Goal: Task Accomplishment & Management: Manage account settings

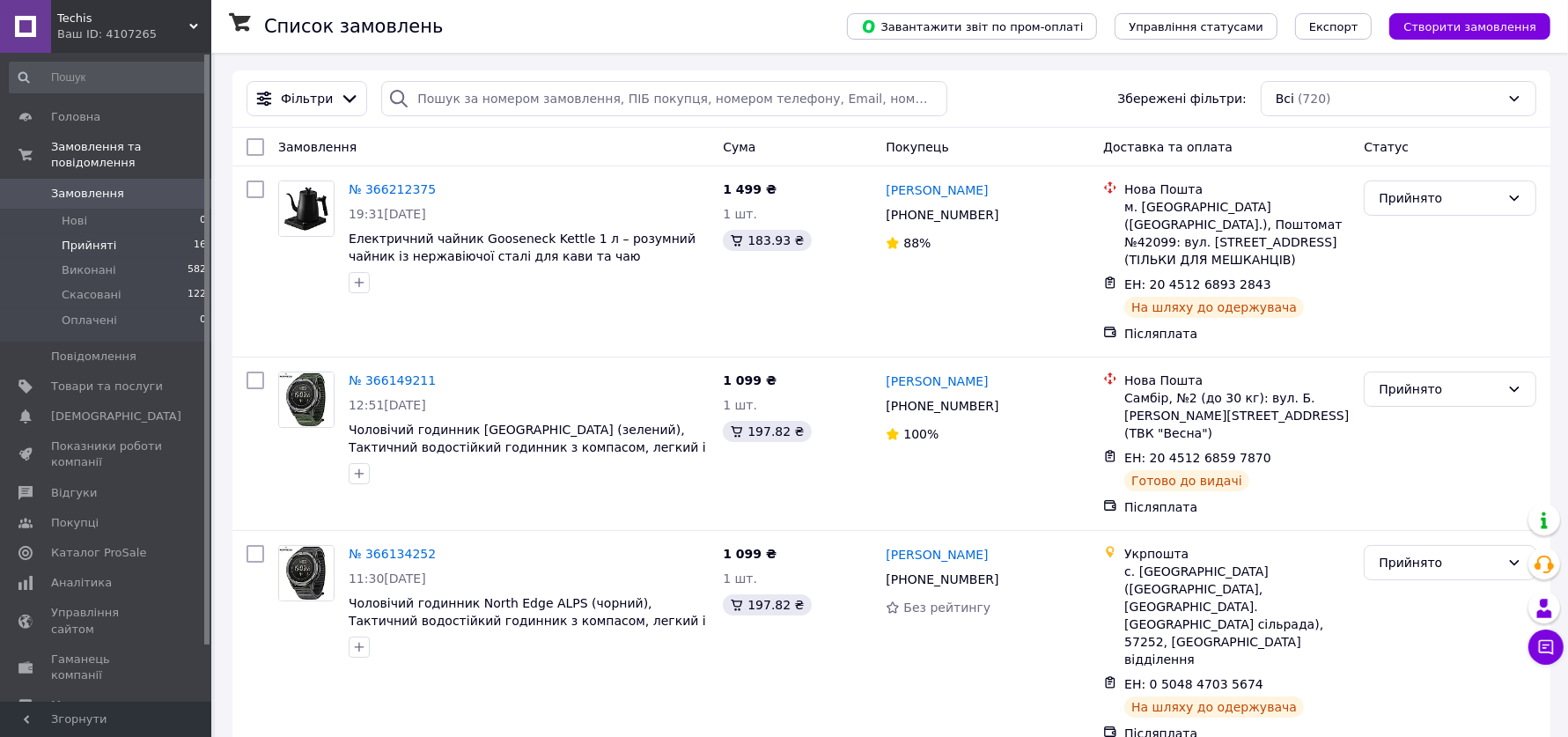
click at [133, 252] on li "Прийняті 16" at bounding box center [108, 245] width 216 height 25
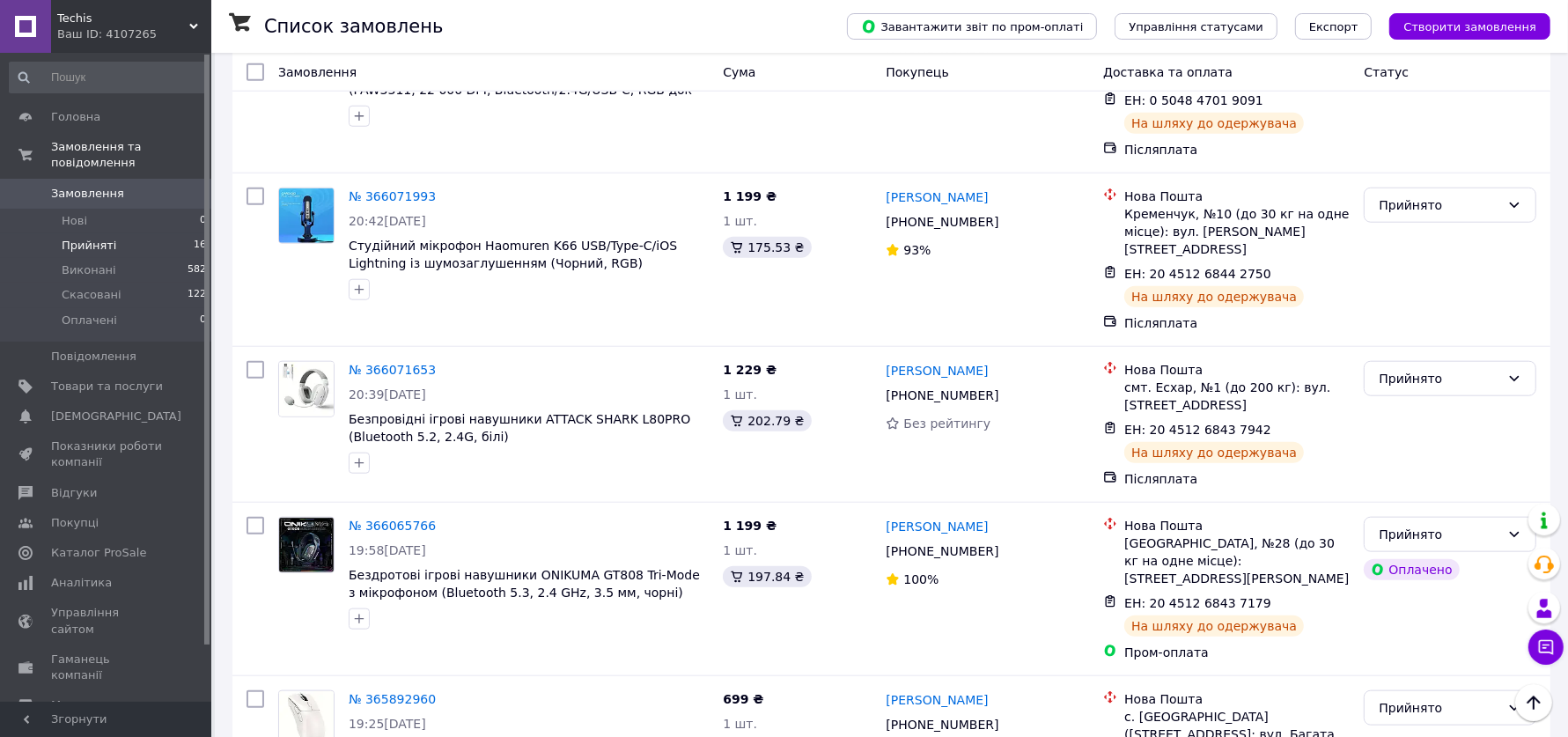
scroll to position [1818, 0]
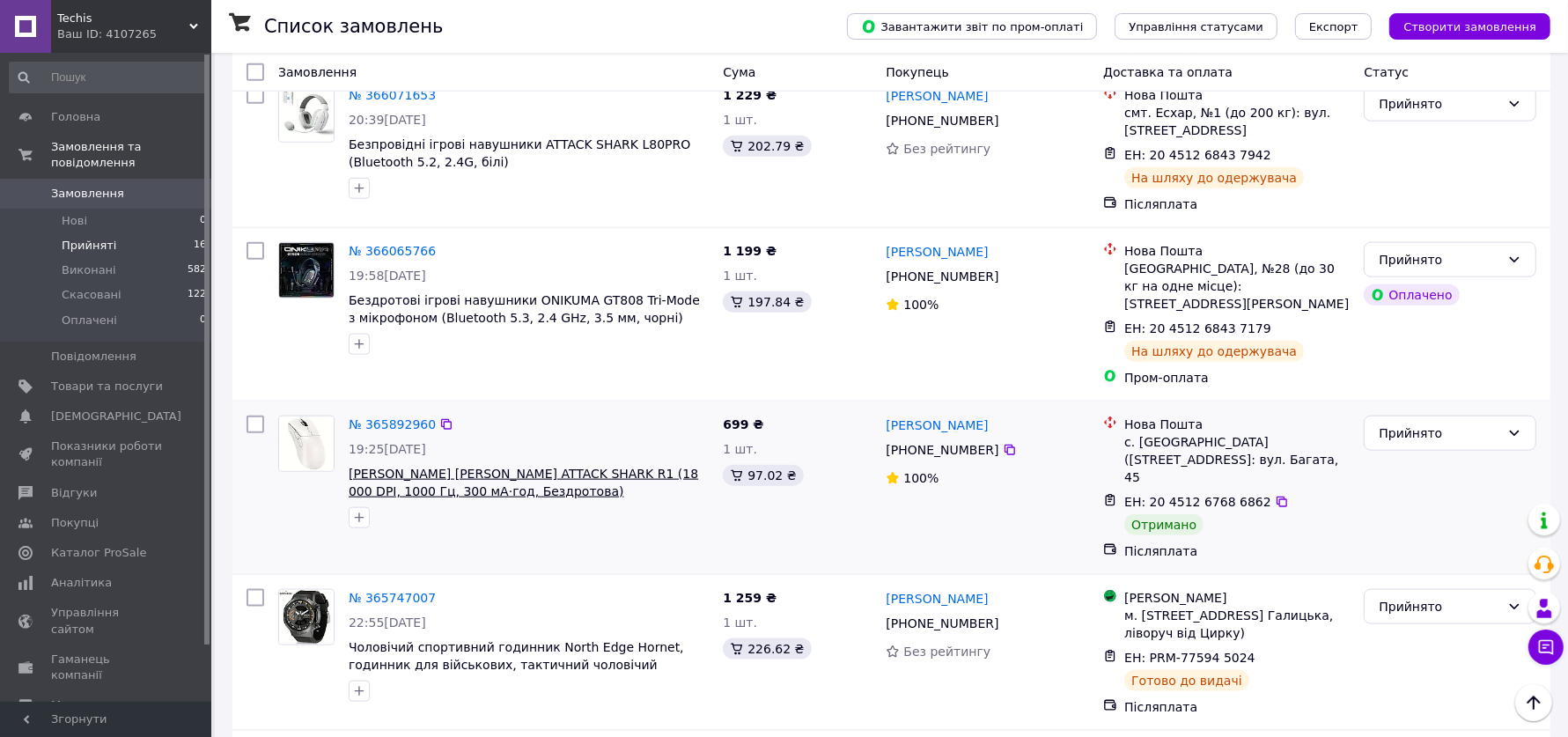
drag, startPoint x: 396, startPoint y: 206, endPoint x: 528, endPoint y: 259, distance: 142.2
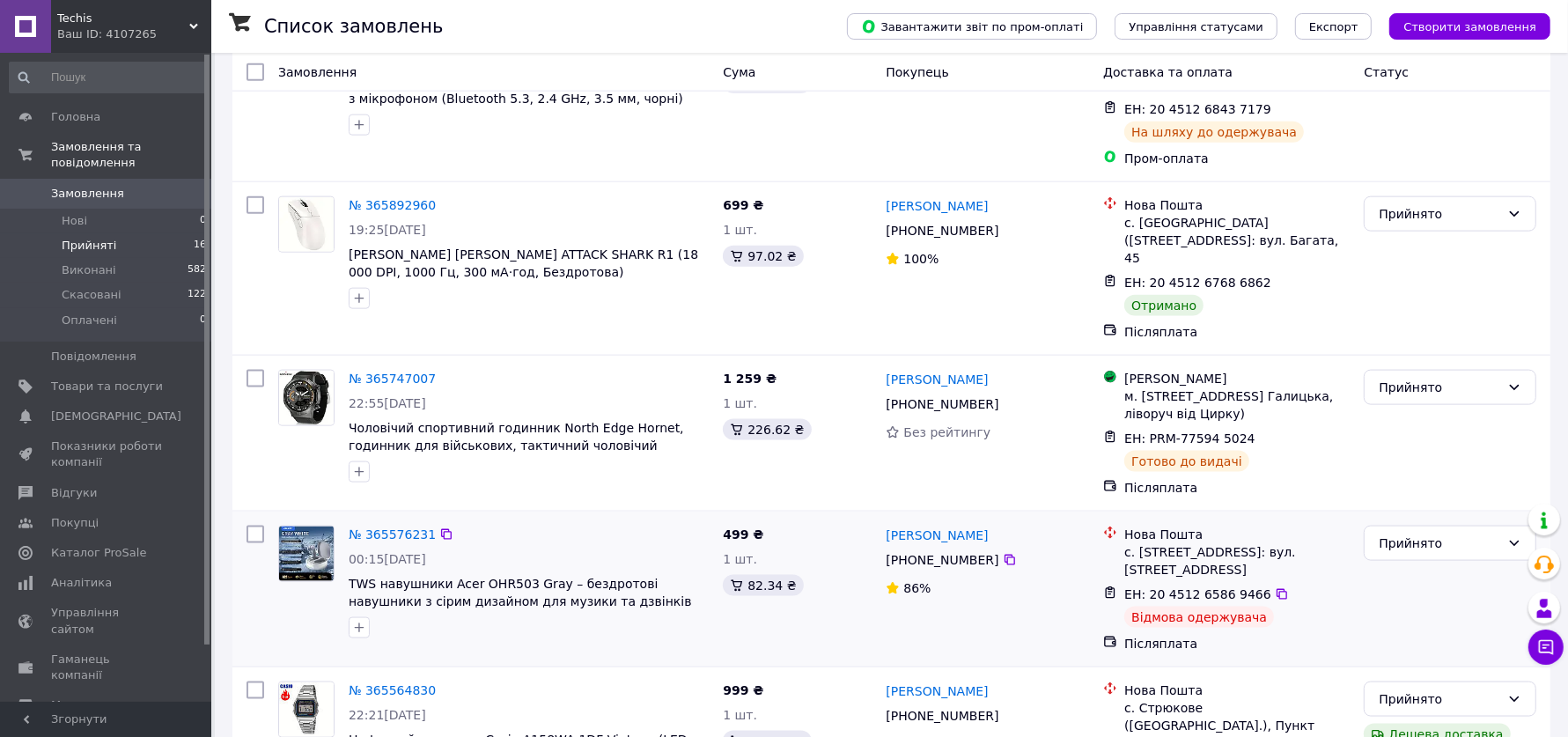
scroll to position [2134, 0]
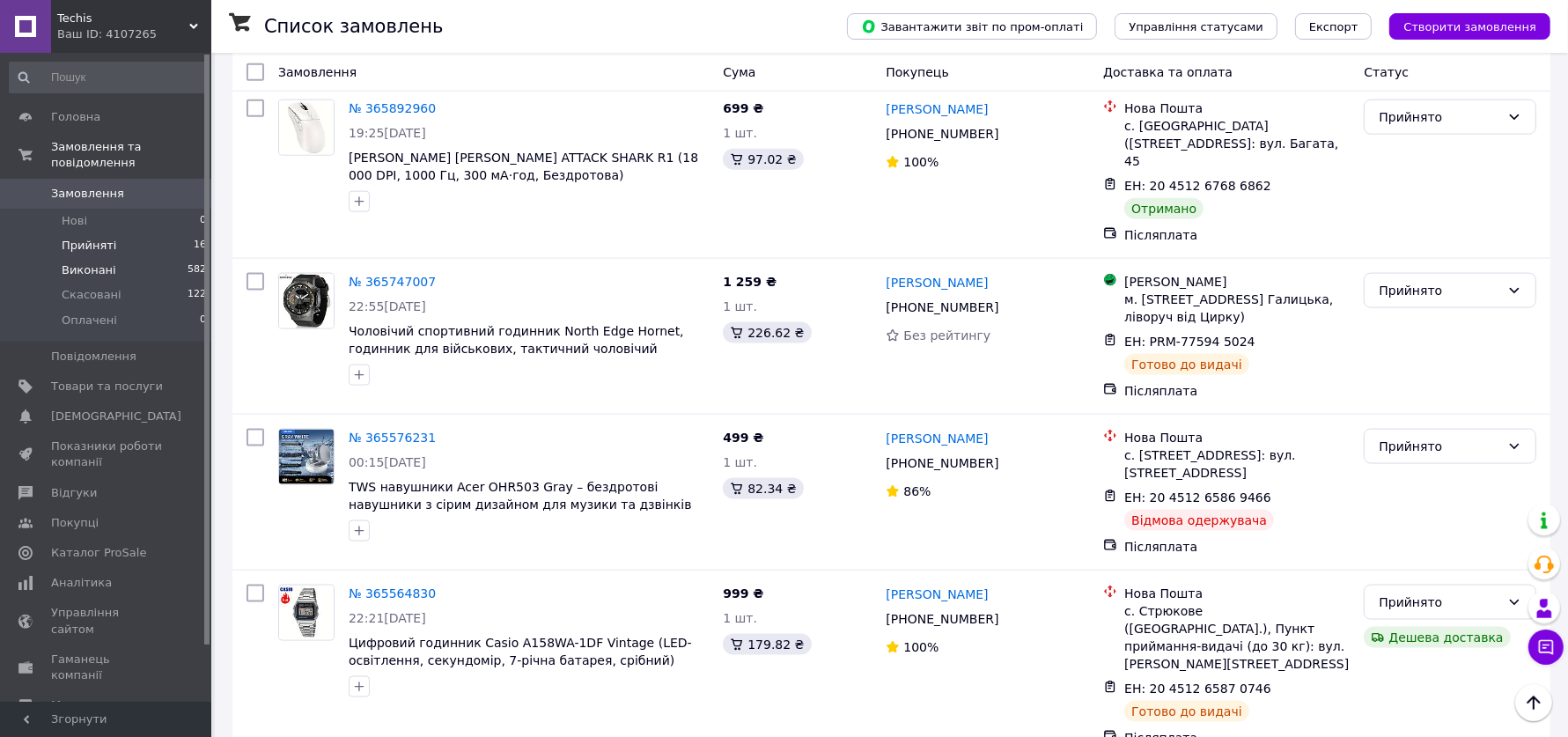
click at [83, 269] on span "Виконані" at bounding box center [89, 270] width 55 height 15
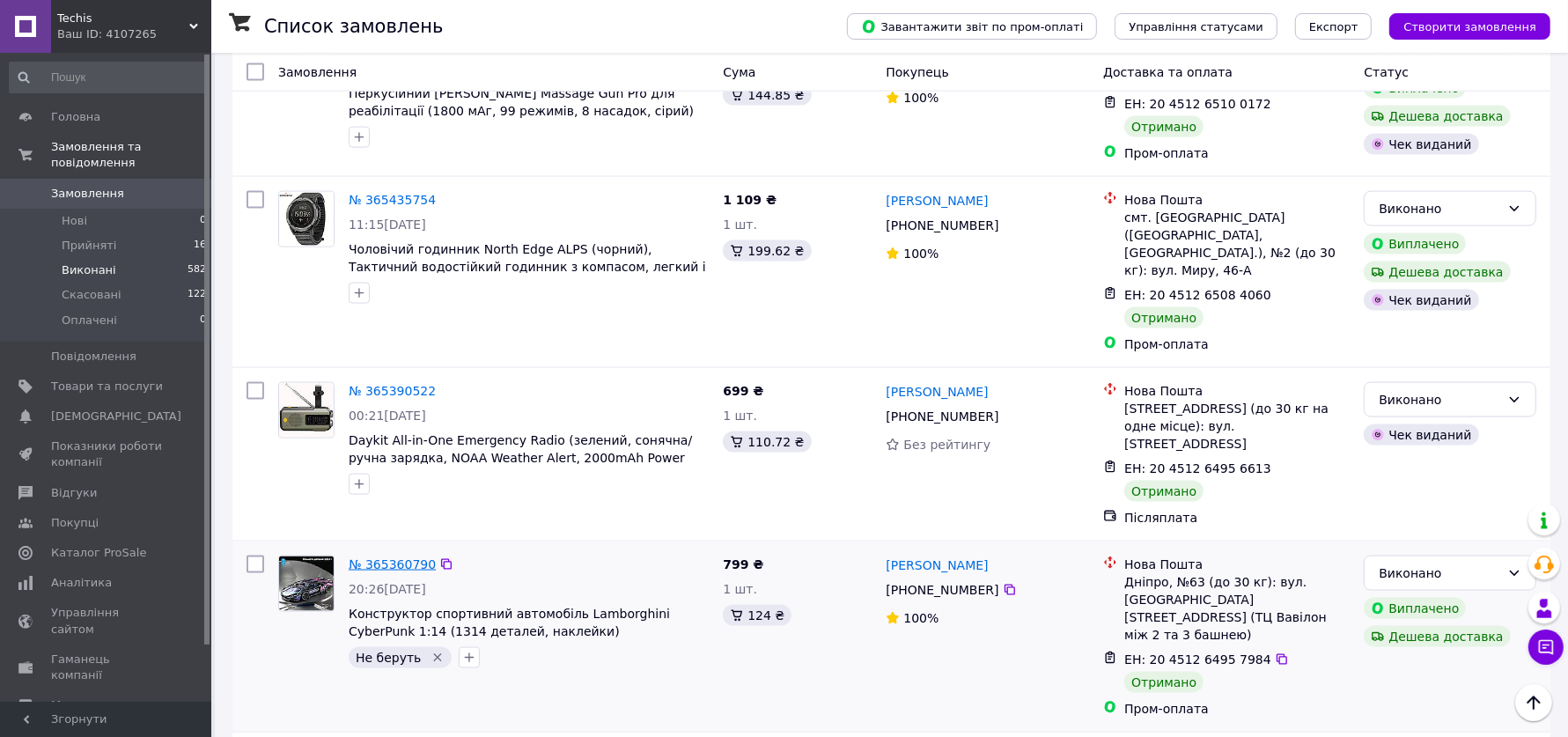
drag, startPoint x: 401, startPoint y: 365, endPoint x: 413, endPoint y: 365, distance: 12.0
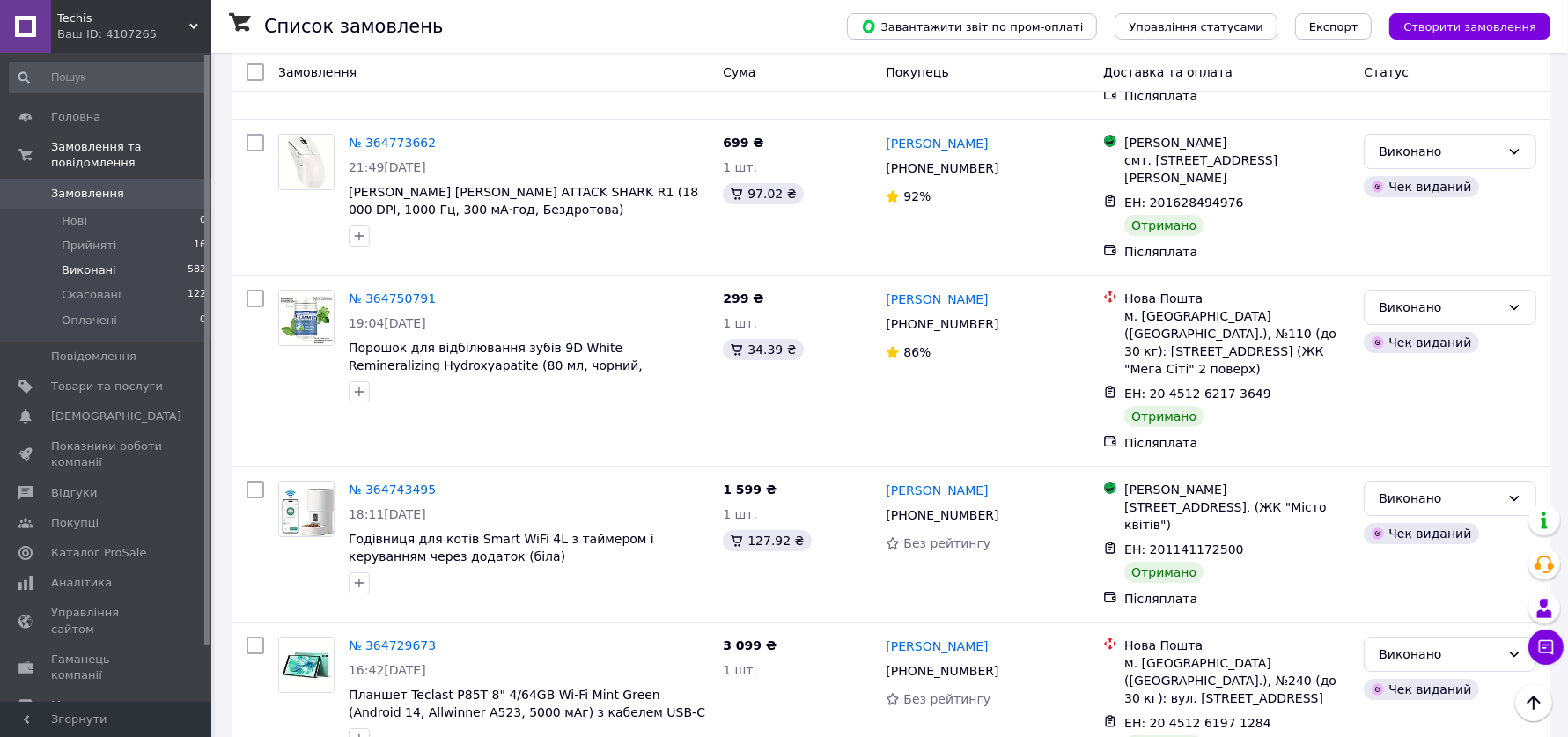
scroll to position [5931, 0]
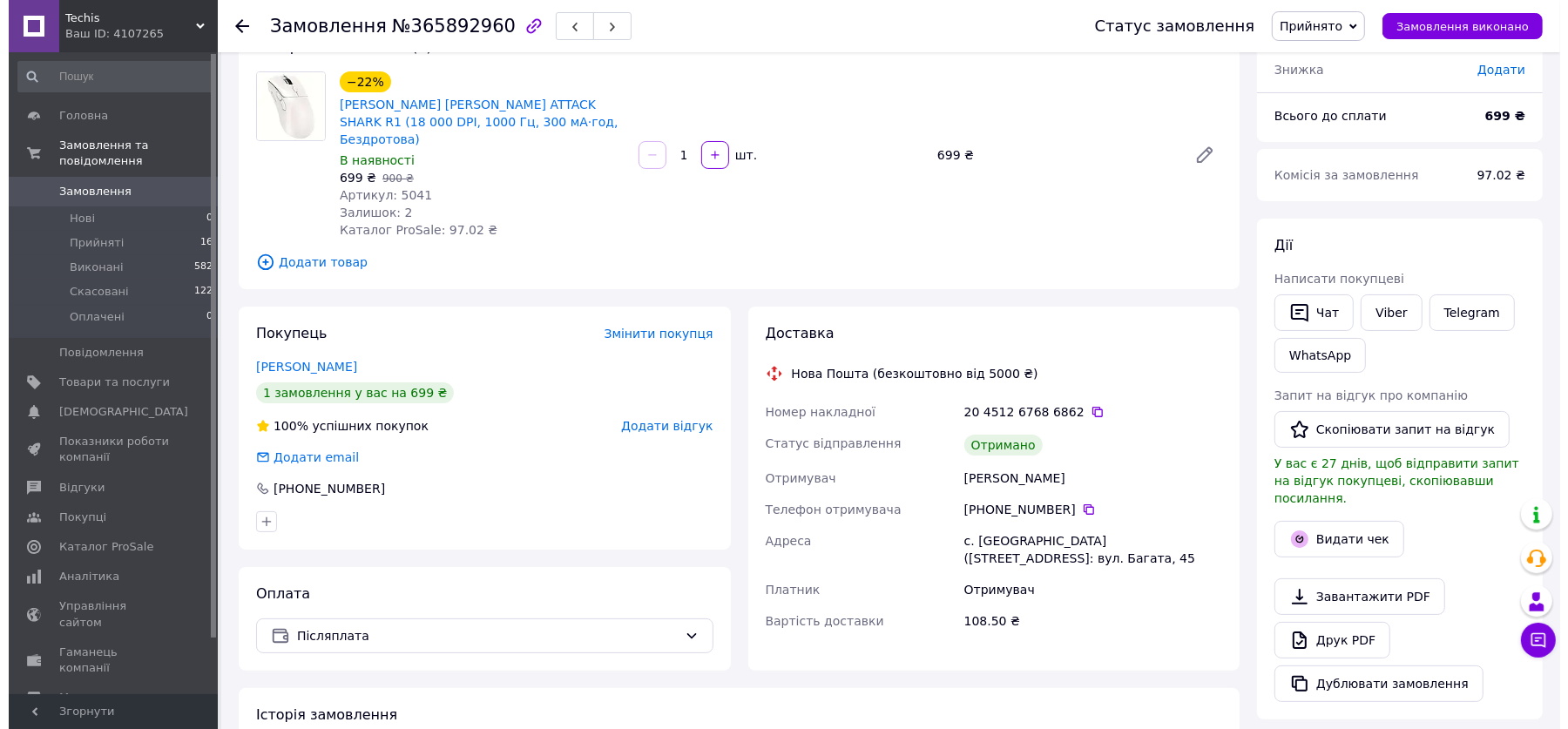
scroll to position [158, 0]
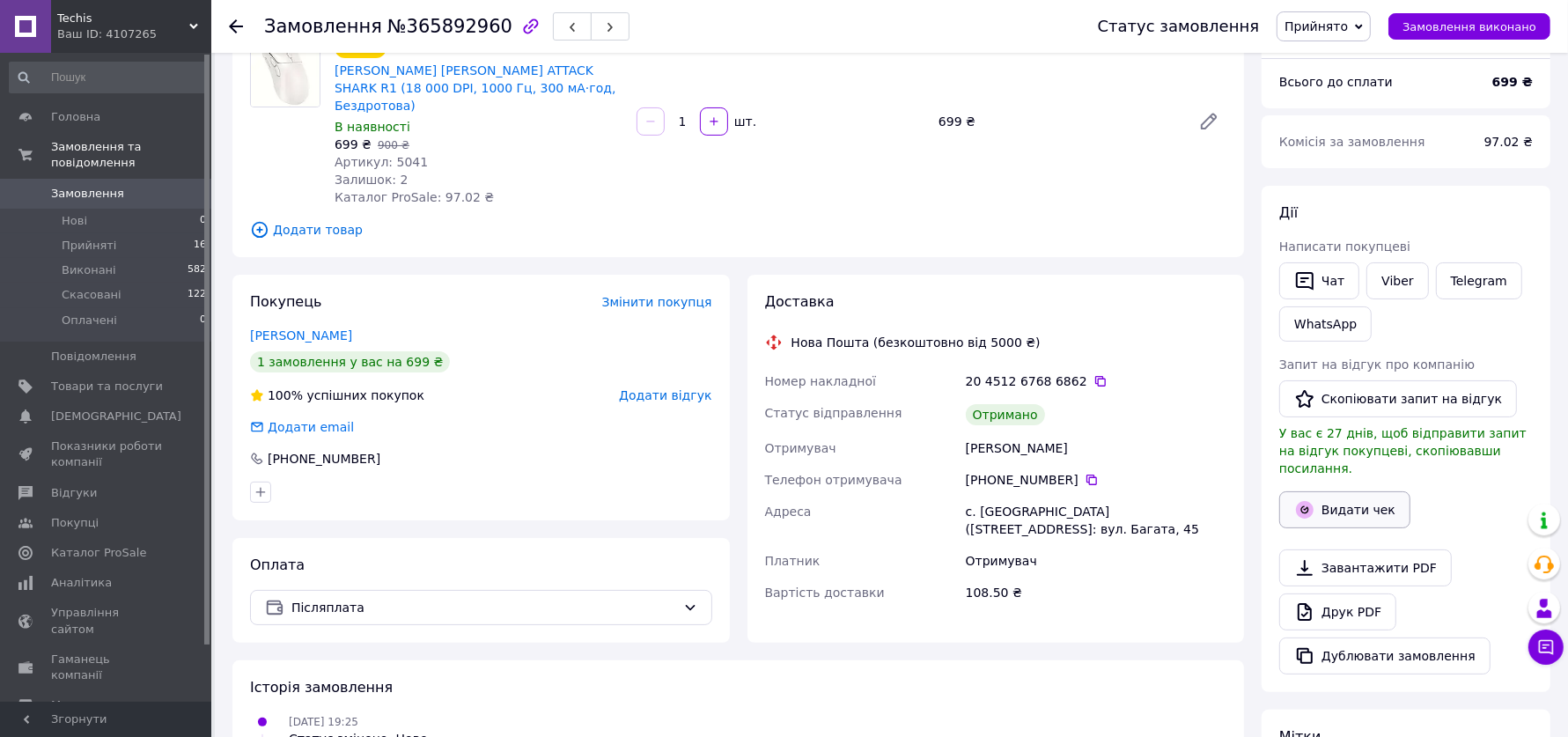
click at [1342, 495] on button "Видати чек" at bounding box center [1345, 510] width 131 height 37
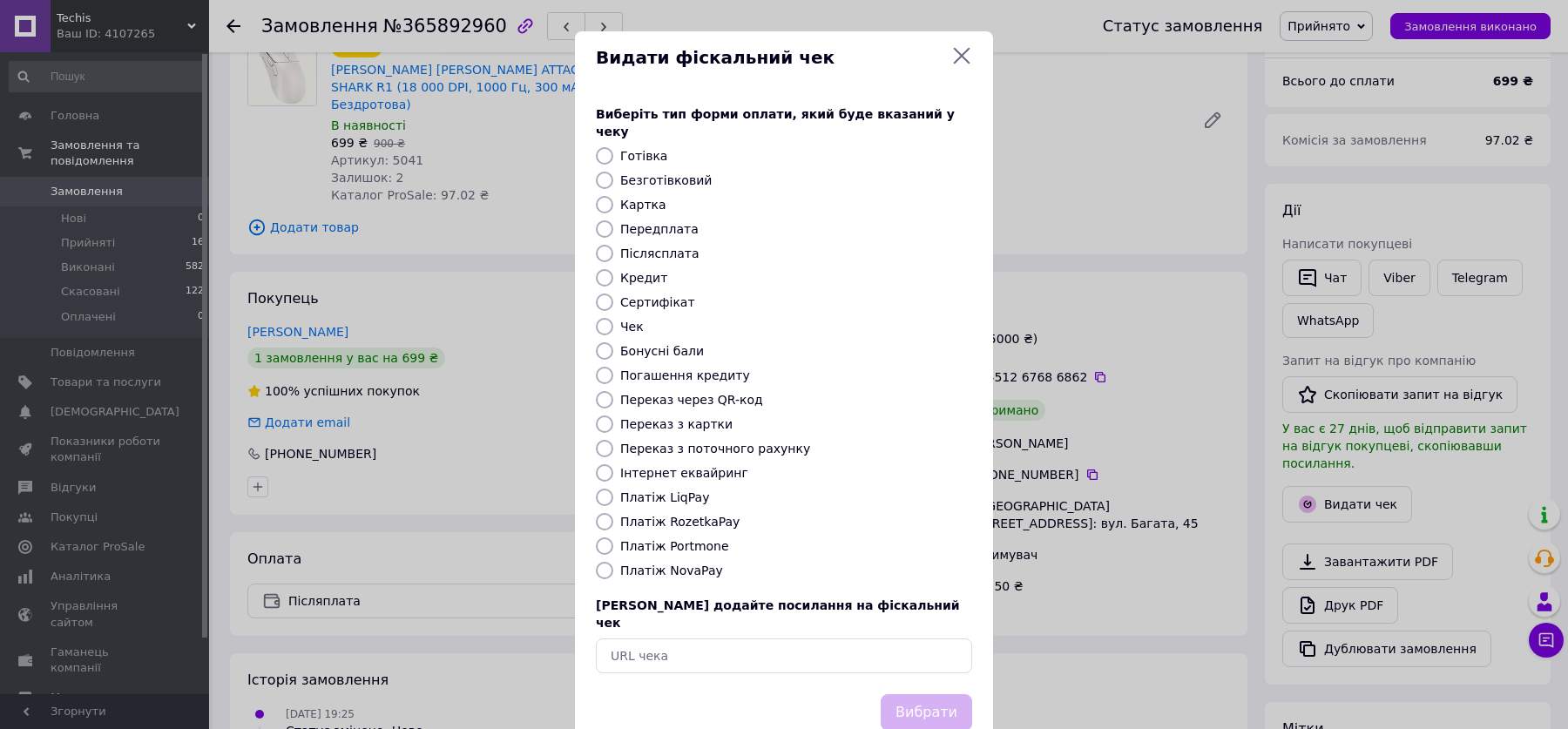
click at [657, 246] on label "Післясплата" at bounding box center [660, 253] width 79 height 14
click at [613, 245] on input "Післясплата" at bounding box center [605, 253] width 17 height 17
radio input "true"
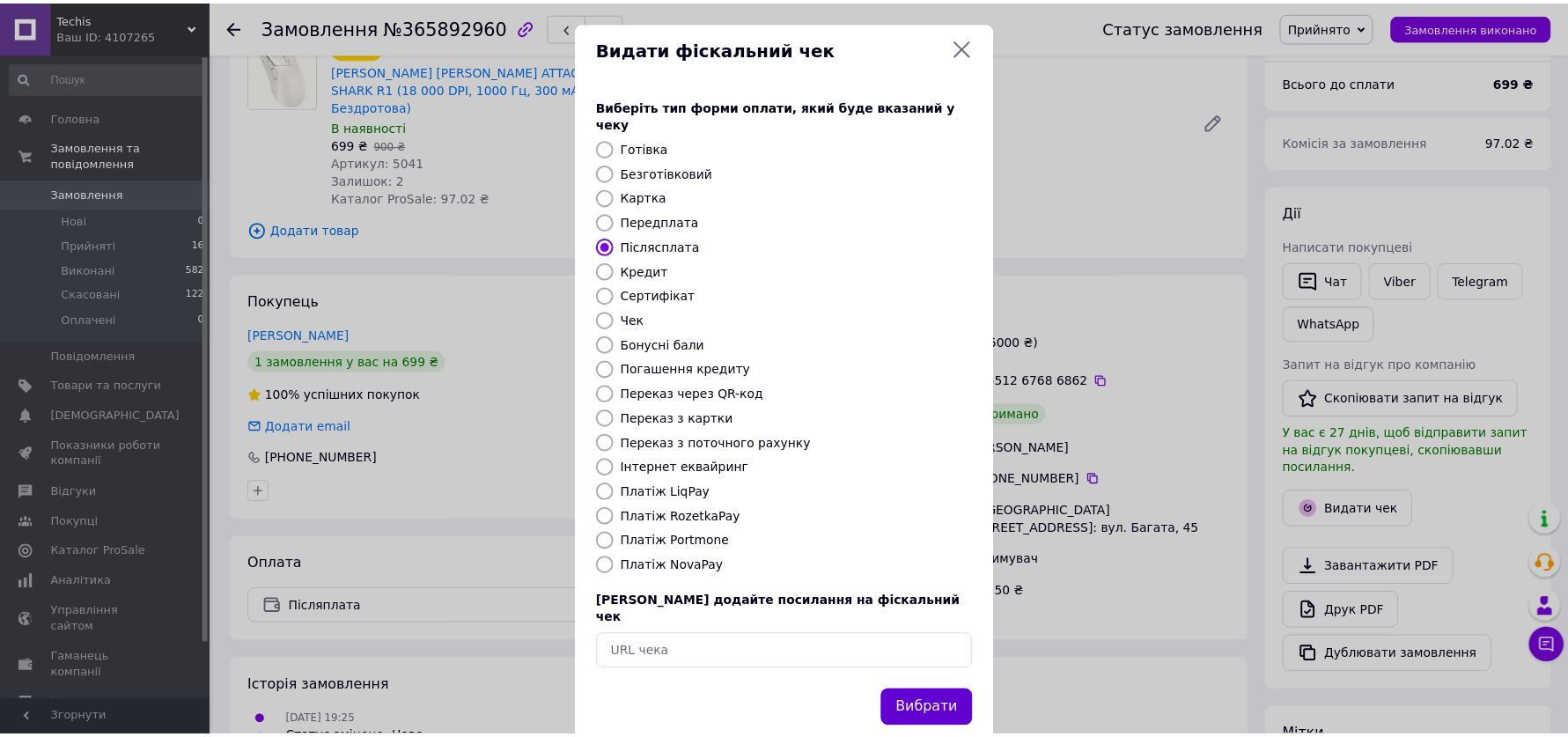
scroll to position [17, 0]
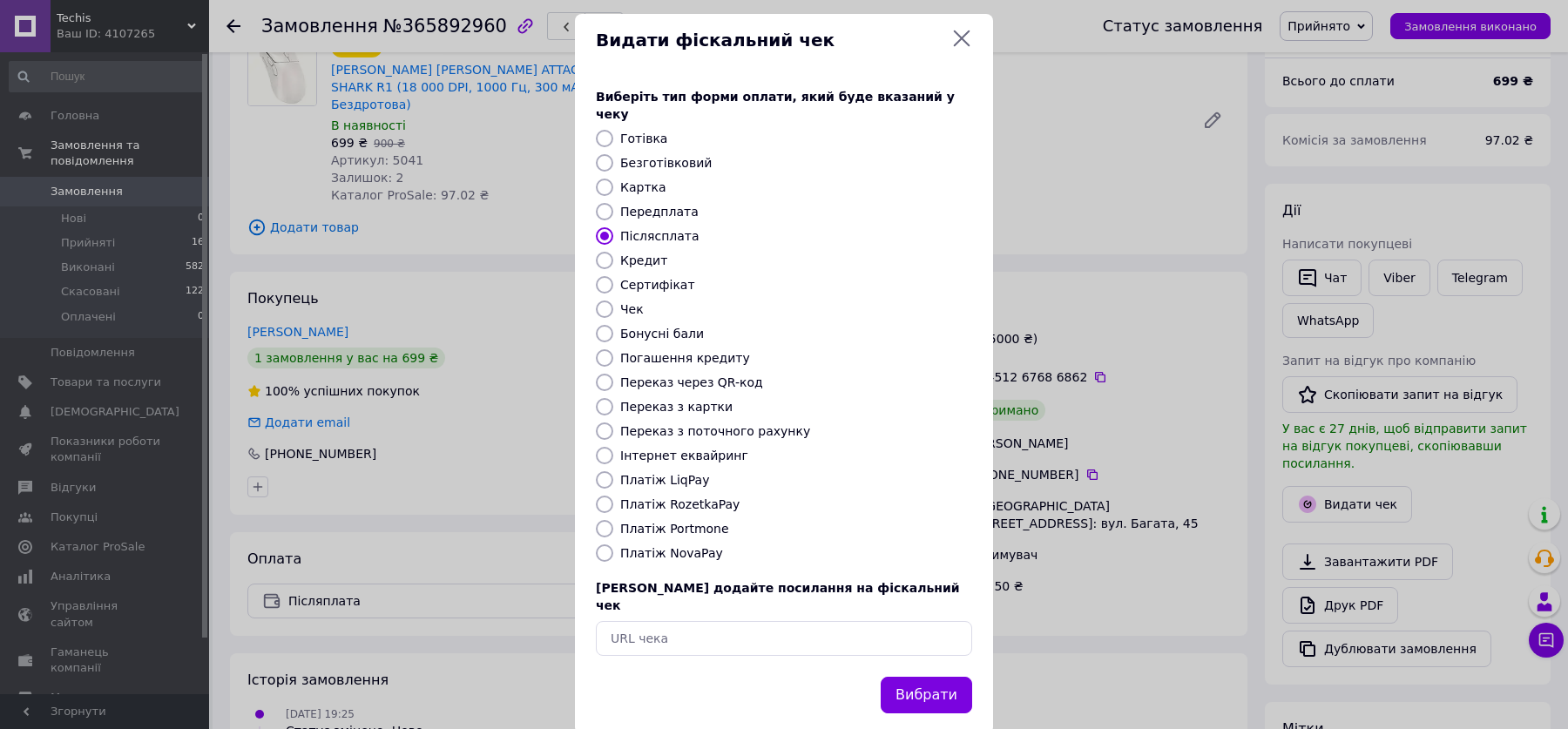
drag, startPoint x: 936, startPoint y: 653, endPoint x: 1011, endPoint y: 601, distance: 91.3
click at [936, 677] on button "Вибрати" at bounding box center [926, 695] width 91 height 37
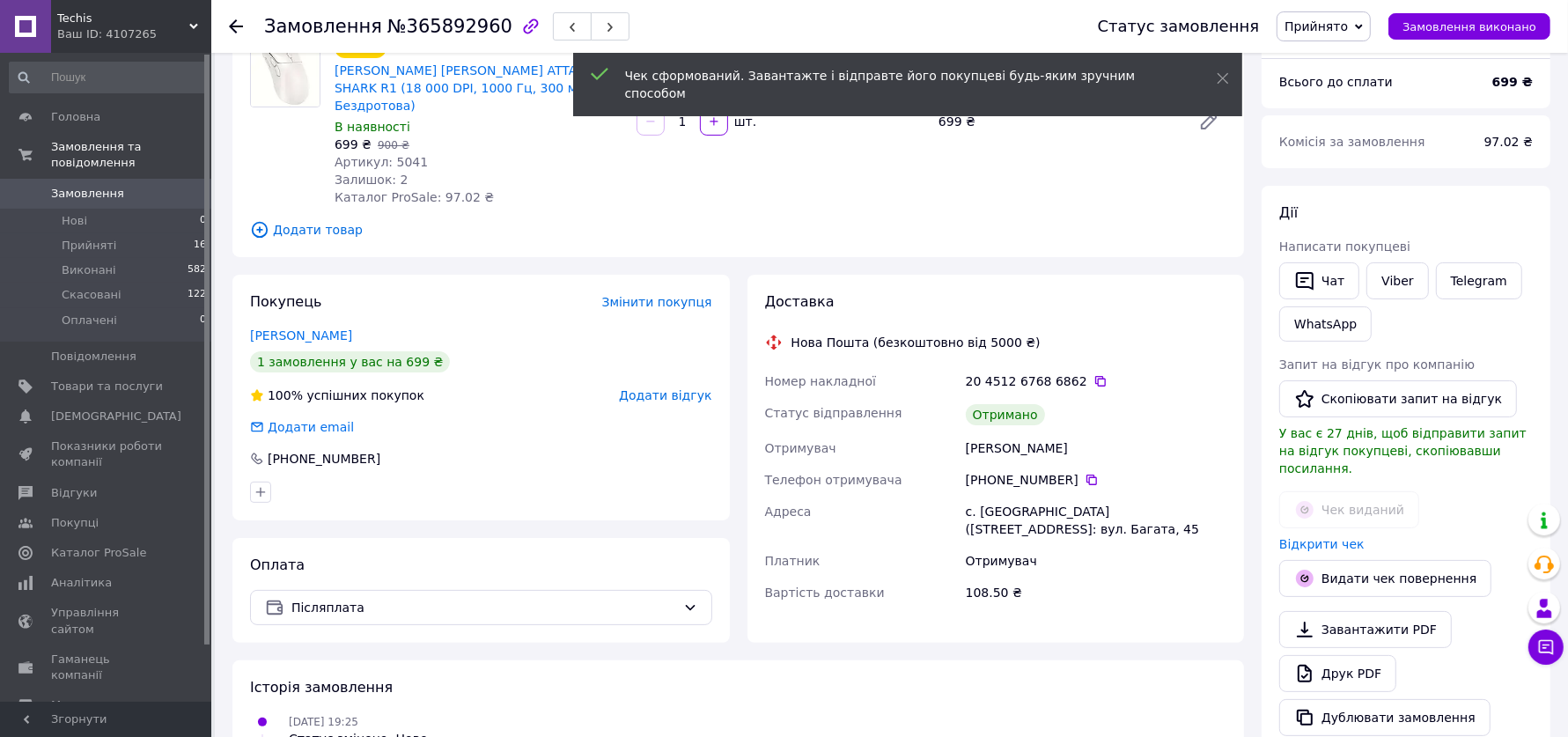
click at [1375, 392] on button "Скопіювати запит на відгук" at bounding box center [1398, 398] width 238 height 37
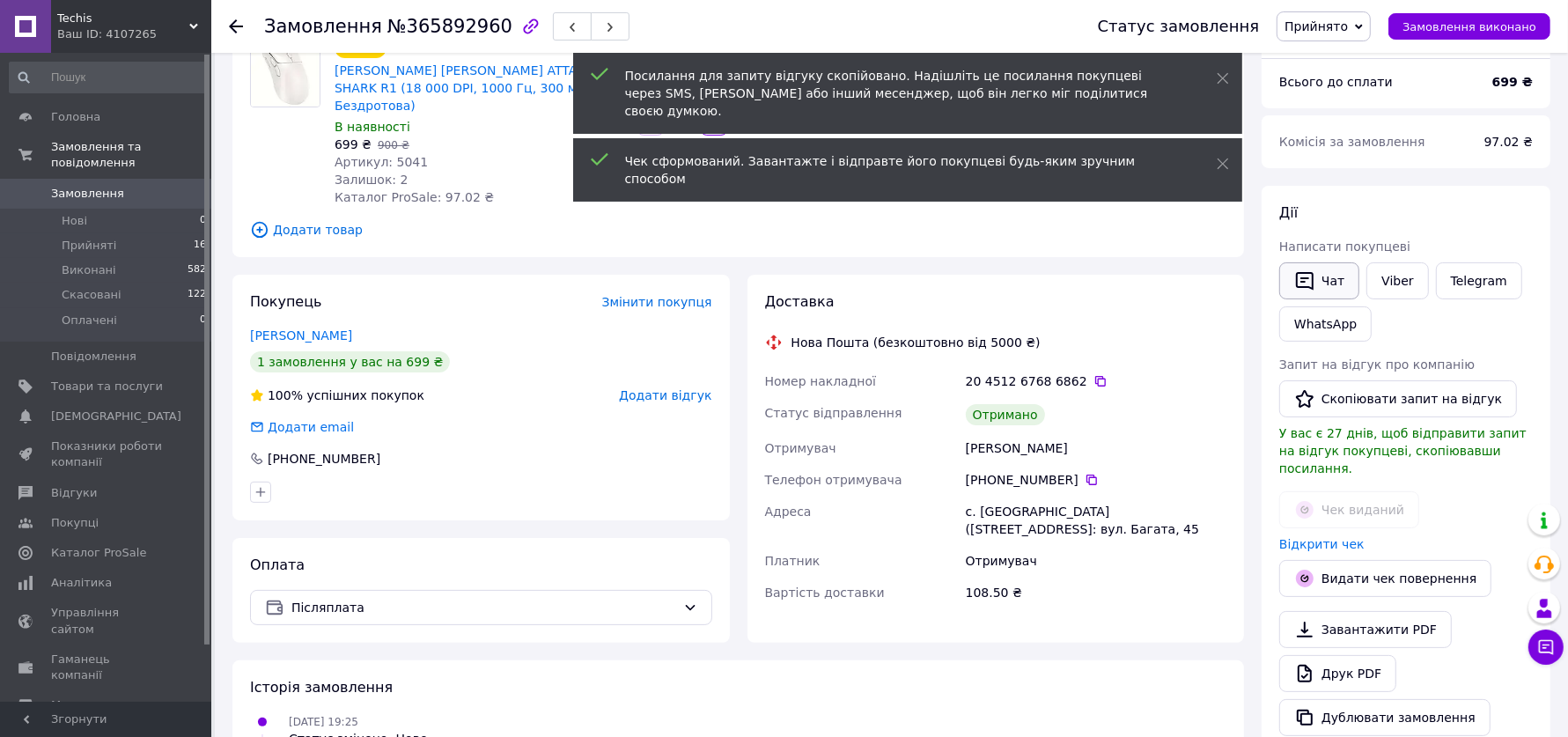
click at [1329, 277] on button "Чат" at bounding box center [1319, 281] width 80 height 37
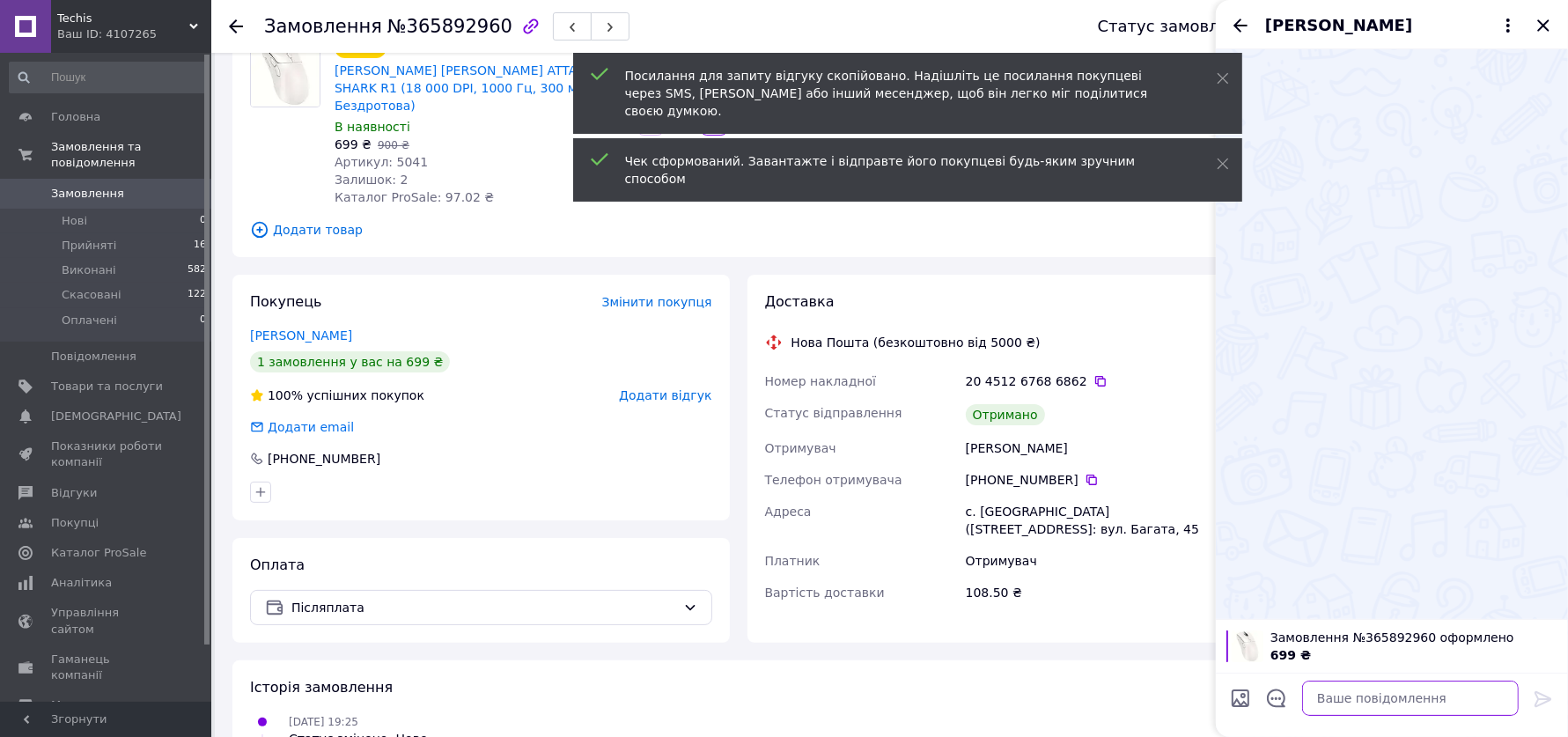
click at [1349, 698] on textarea at bounding box center [1409, 698] width 216 height 36
paste textarea "https://prom.ua/s/gyGSRtkXaan"
type textarea "https://prom.ua/s/gyGSRtkXaan"
drag, startPoint x: 1538, startPoint y: 701, endPoint x: 1579, endPoint y: 366, distance: 337.5
click at [1538, 701] on icon at bounding box center [1543, 699] width 21 height 21
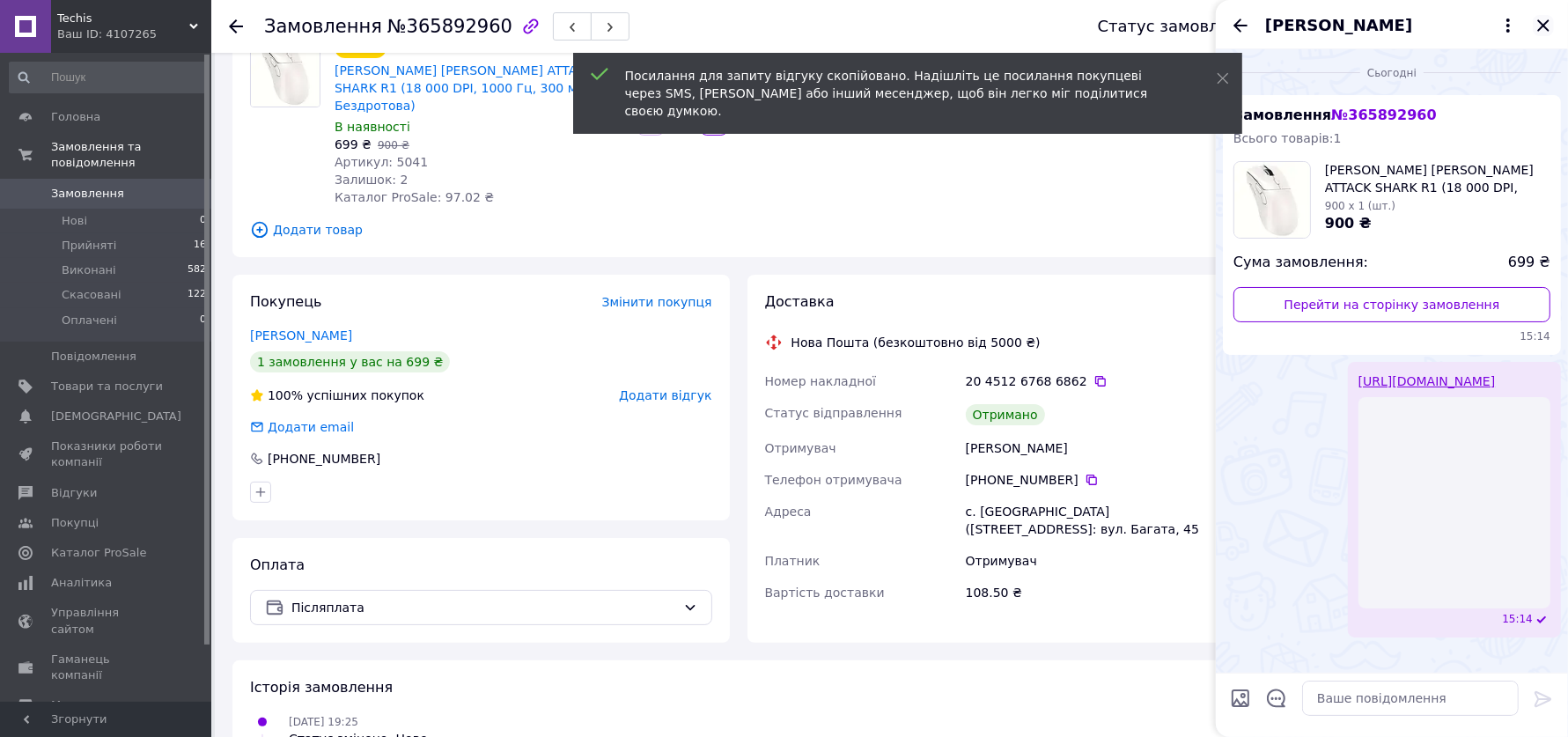
click at [1548, 26] on icon "Закрити" at bounding box center [1543, 26] width 21 height 21
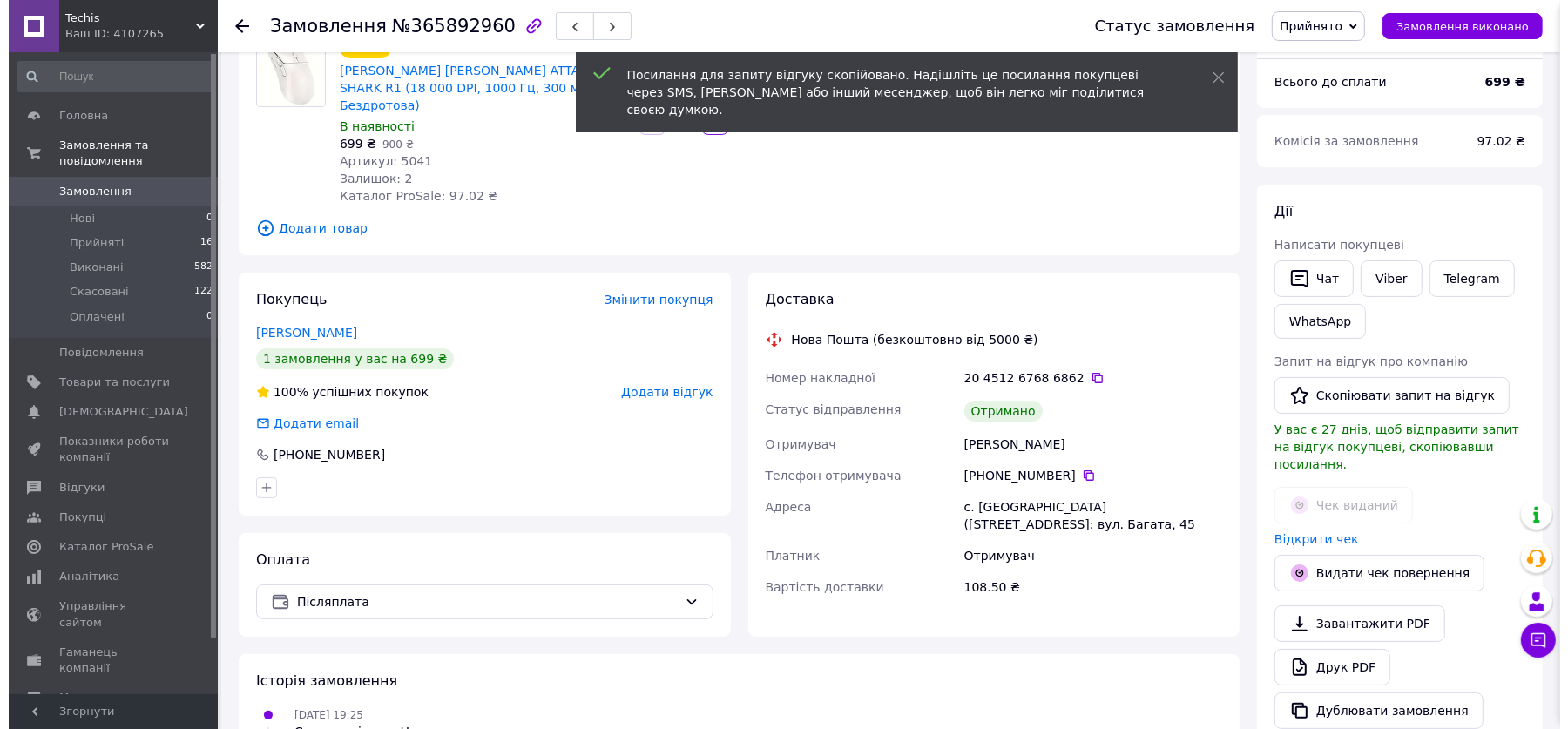
scroll to position [0, 0]
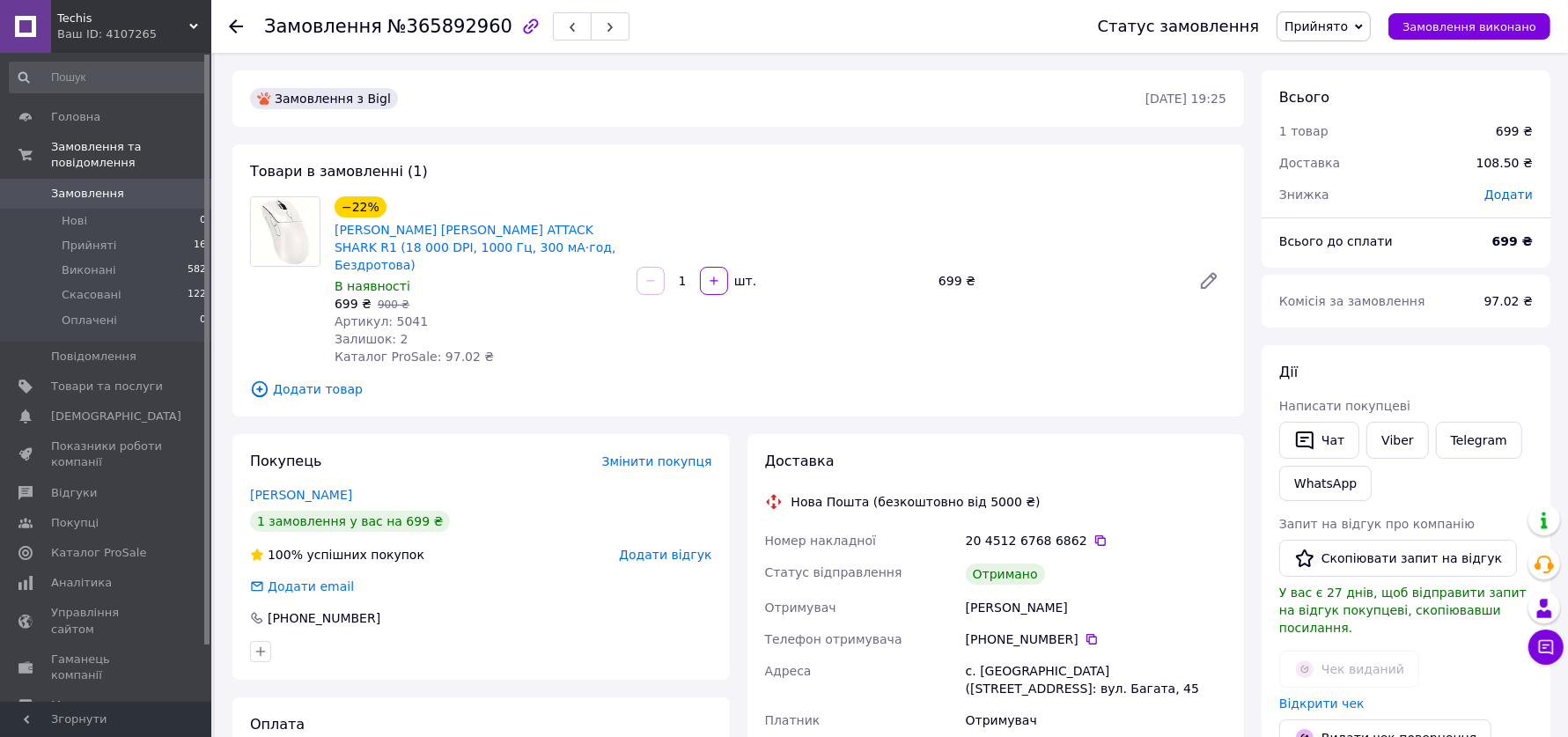
click at [644, 547] on span "Додати відгук" at bounding box center [665, 554] width 92 height 14
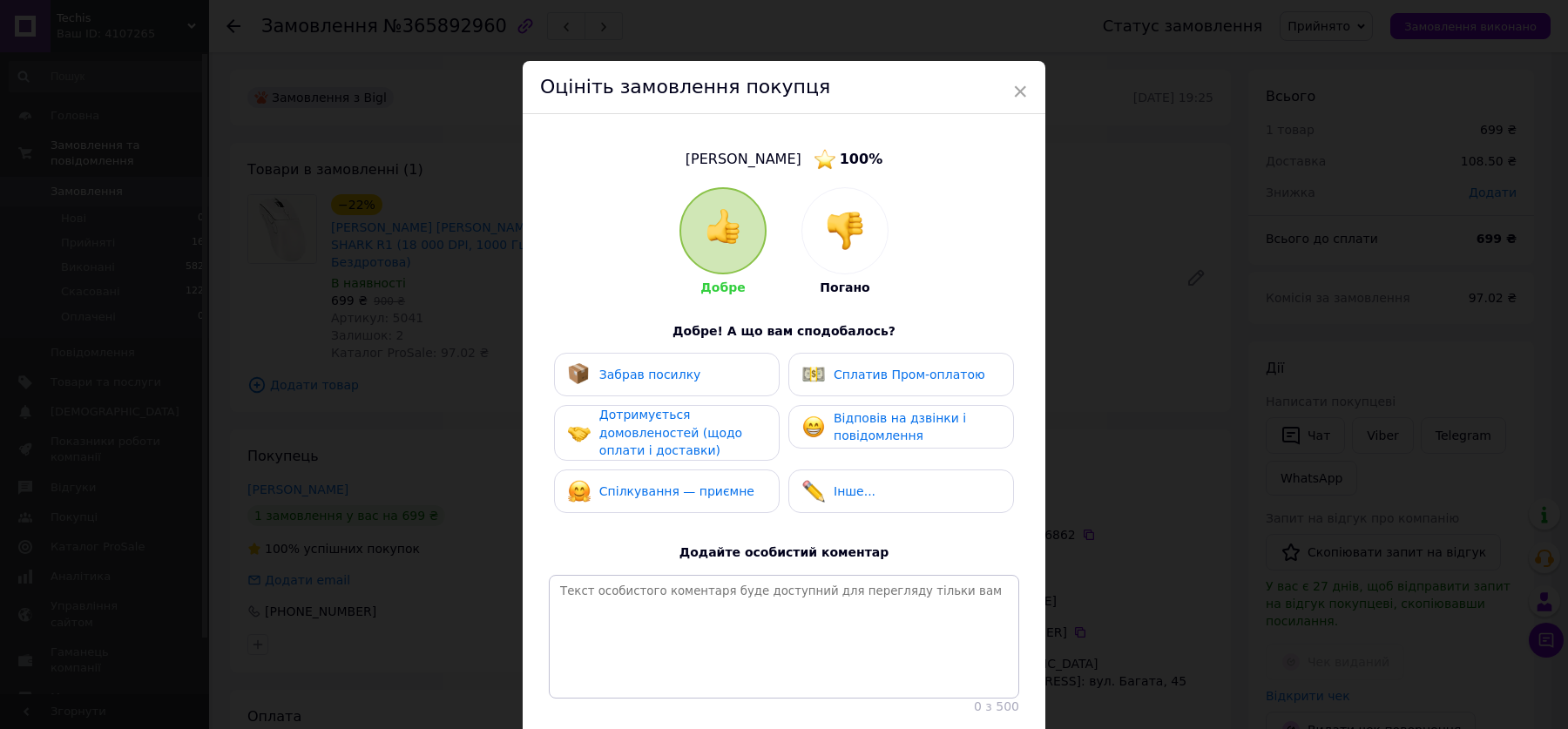
drag, startPoint x: 669, startPoint y: 370, endPoint x: 672, endPoint y: 380, distance: 10.4
click at [670, 372] on span "Забрав посилку" at bounding box center [650, 374] width 102 height 14
click at [686, 438] on div "Дотримується домовленостей (щодо оплати і доставки)" at bounding box center [683, 432] width 166 height 54
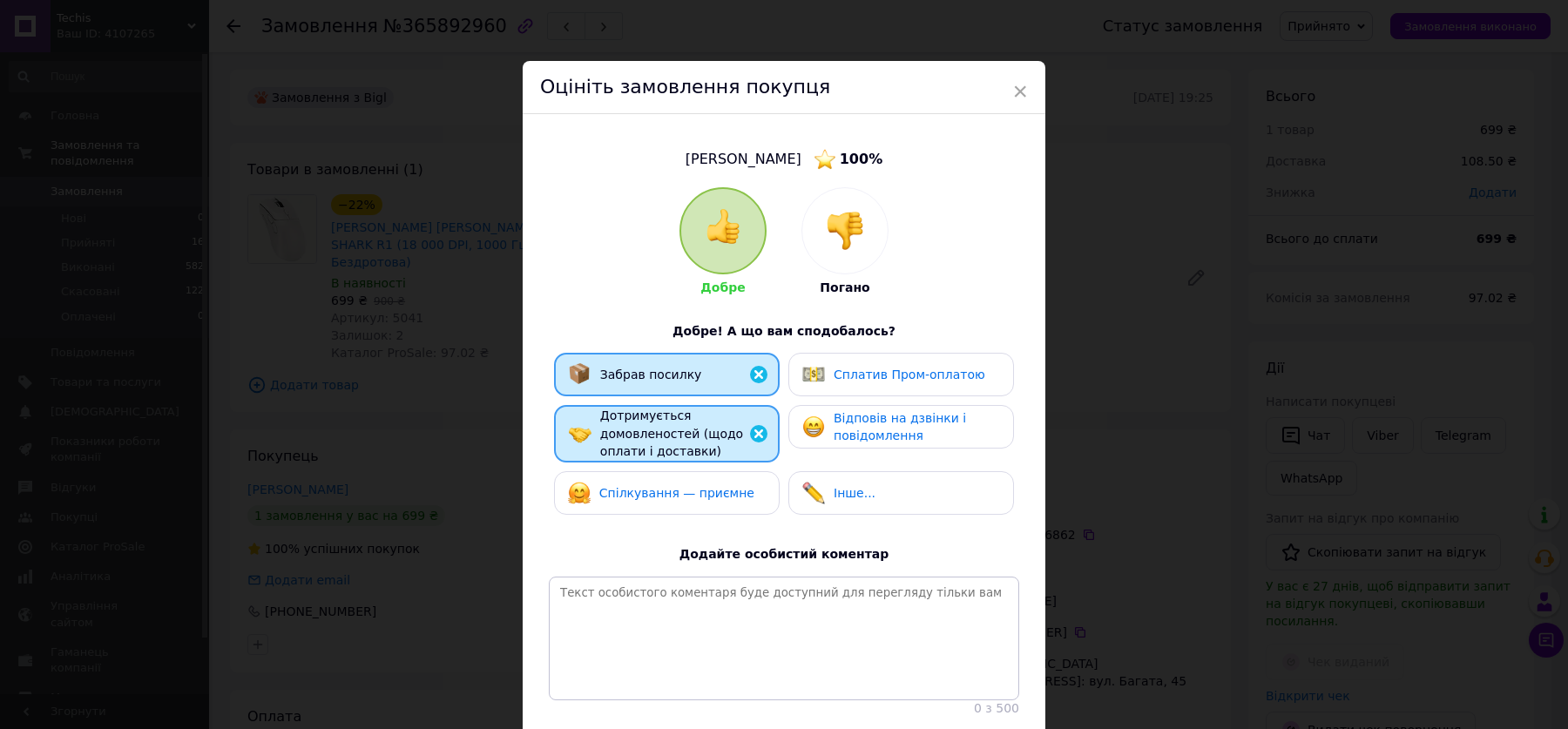
drag, startPoint x: 701, startPoint y: 496, endPoint x: 712, endPoint y: 490, distance: 12.5
click at [703, 495] on span "Спілкування — приємне" at bounding box center [677, 493] width 155 height 14
drag, startPoint x: 846, startPoint y: 435, endPoint x: 882, endPoint y: 528, distance: 99.7
click at [846, 434] on span "Відповів на дзвінки і повідомлення" at bounding box center [900, 427] width 132 height 32
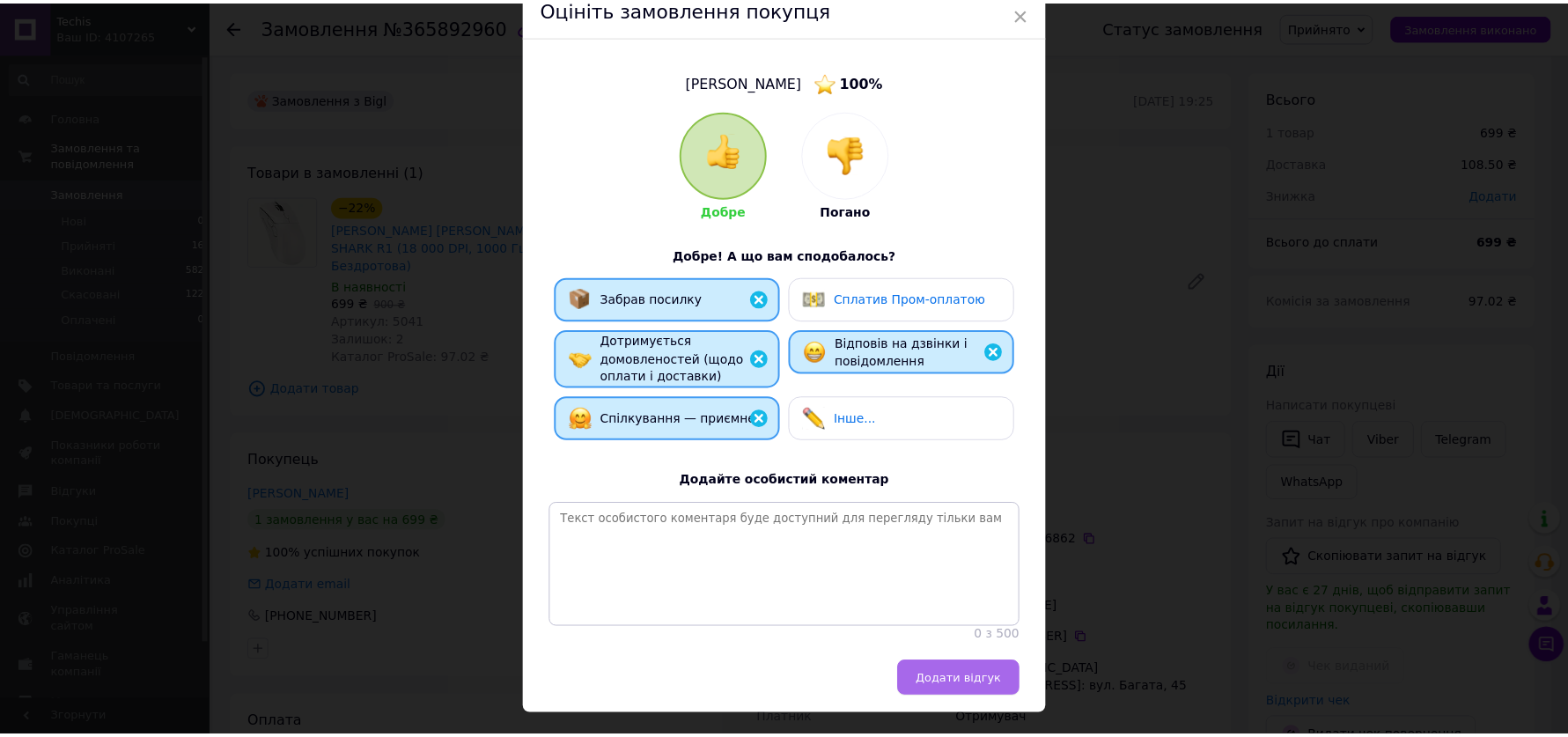
scroll to position [119, 0]
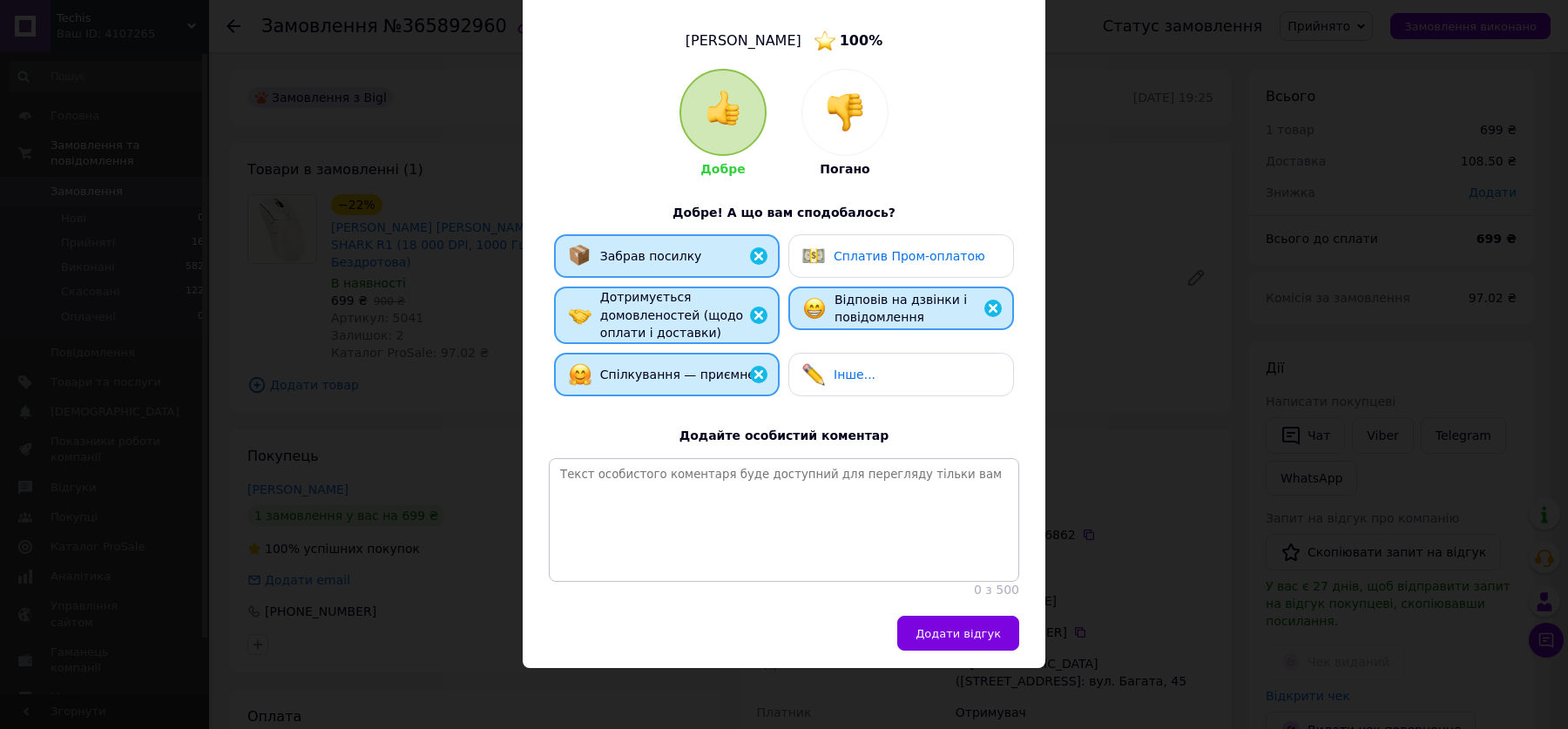
click at [962, 636] on span "Додати відгук" at bounding box center [959, 634] width 86 height 13
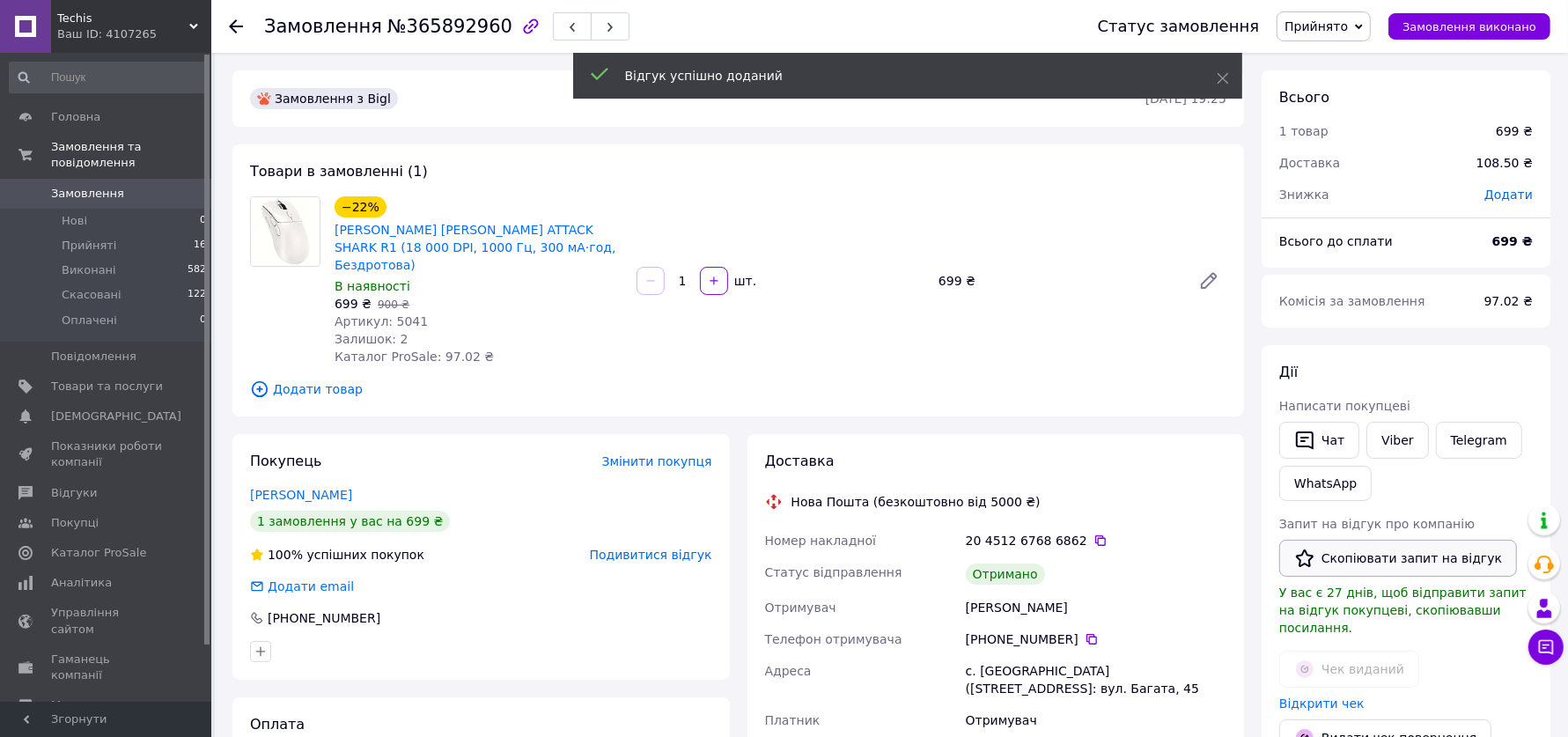
click at [1388, 557] on button "Скопіювати запит на відгук" at bounding box center [1398, 558] width 238 height 37
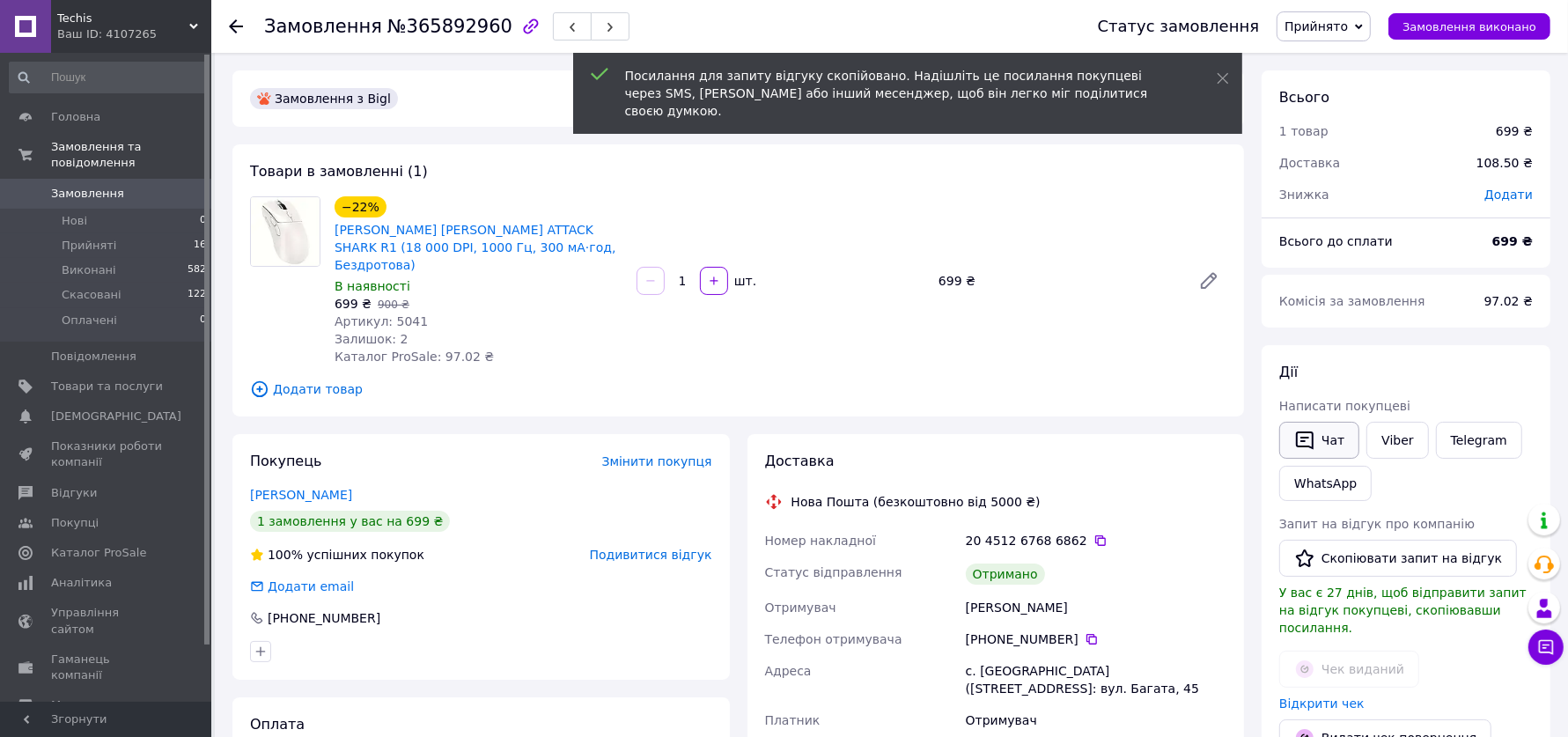
click at [1313, 431] on icon "button" at bounding box center [1304, 441] width 21 height 21
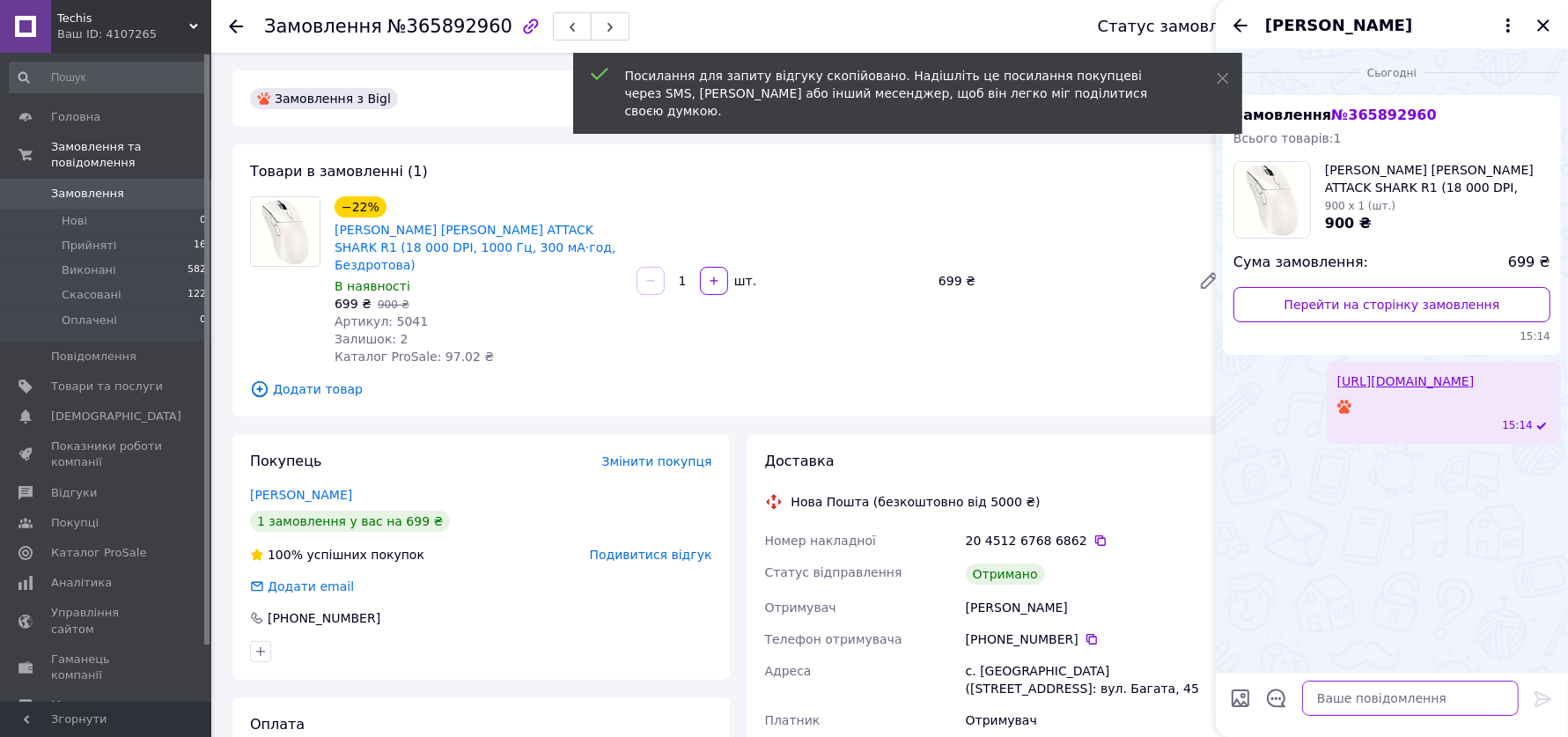
click at [1379, 710] on textarea at bounding box center [1409, 698] width 216 height 36
paste textarea "https://prom.ua/s/gyGSRtkXaan"
type textarea "https://prom.ua/s/gyGSRtkXaan"
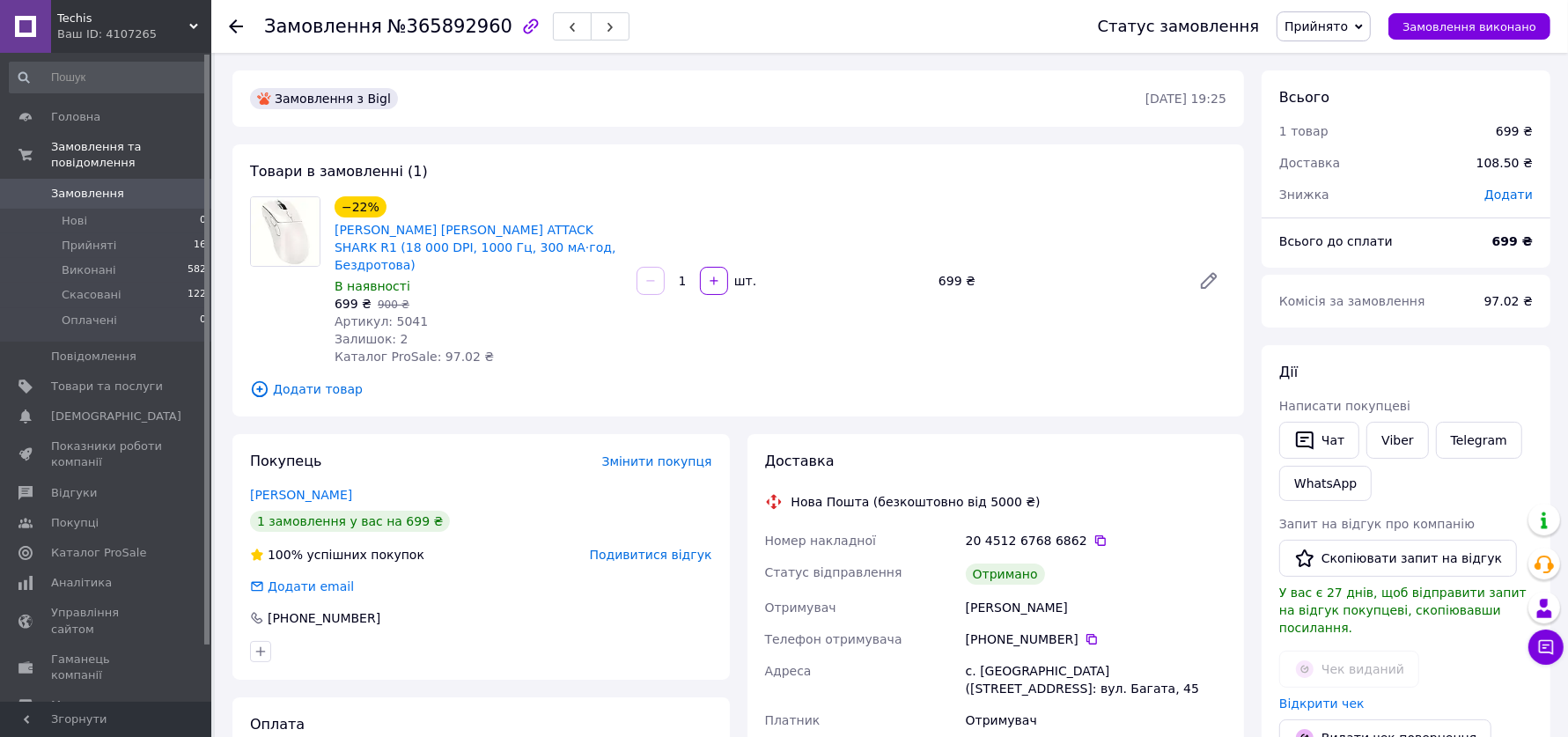
click at [463, 28] on span "№365892960" at bounding box center [450, 26] width 125 height 21
copy span "365892960"
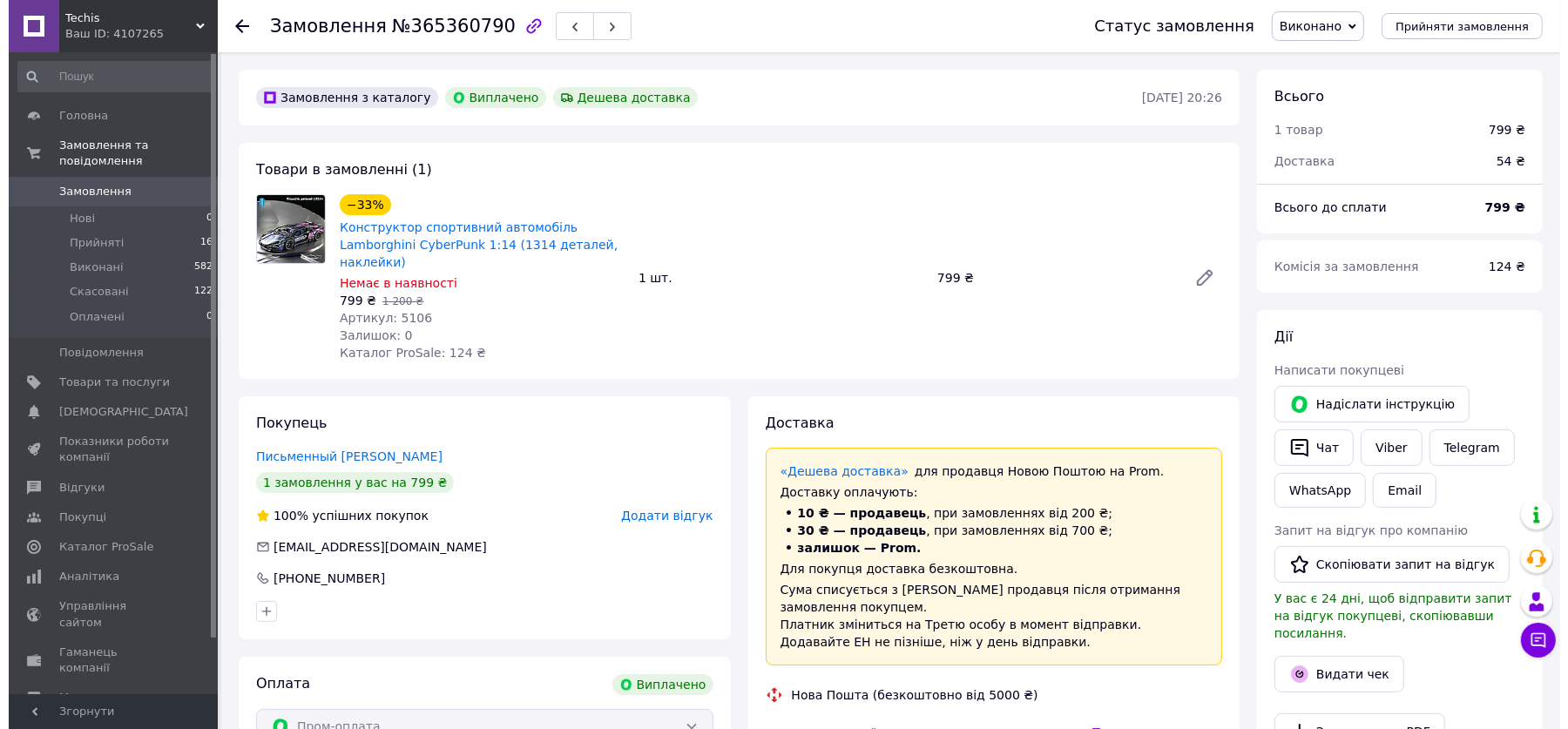
scroll to position [40, 0]
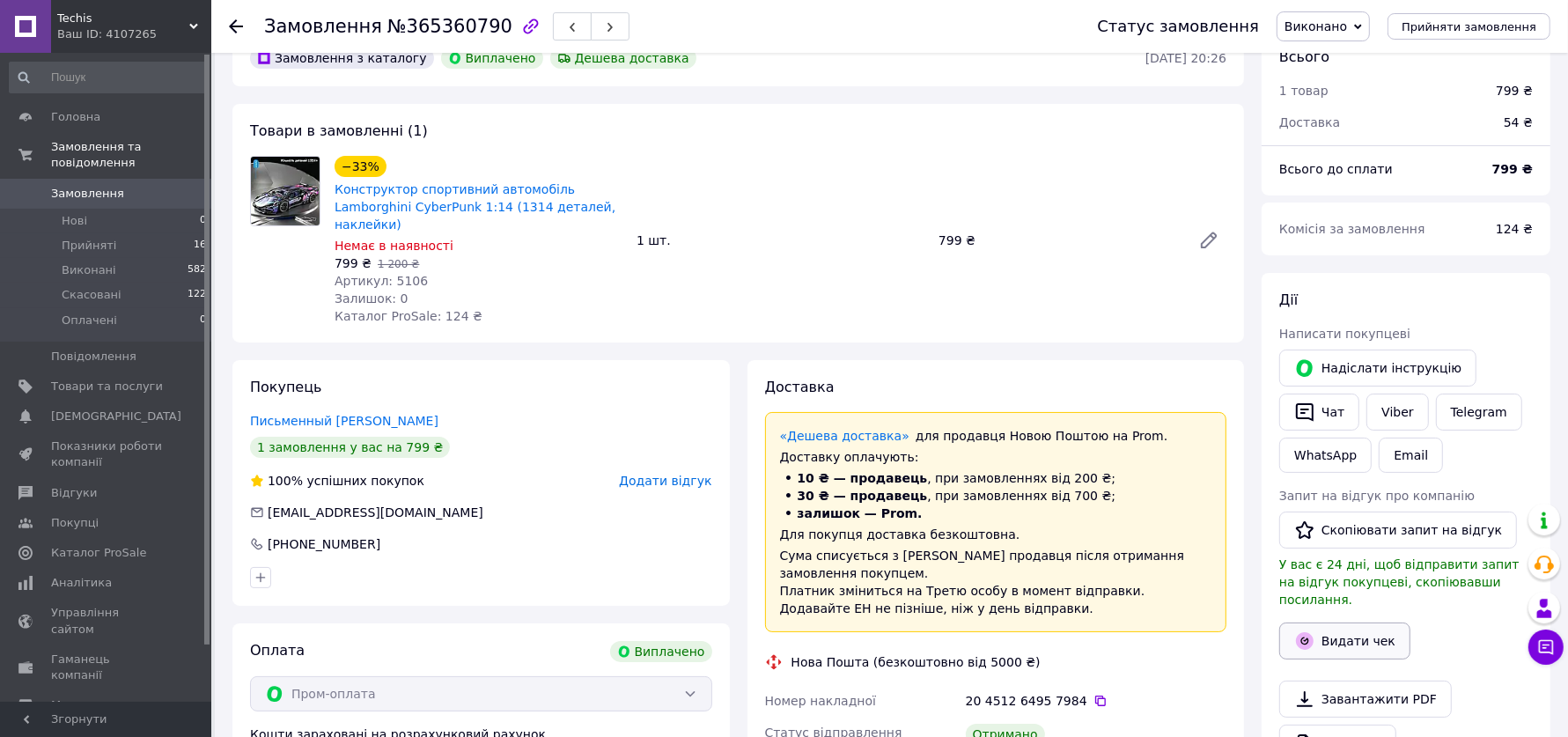
click at [1353, 623] on button "Видати чек" at bounding box center [1345, 641] width 131 height 37
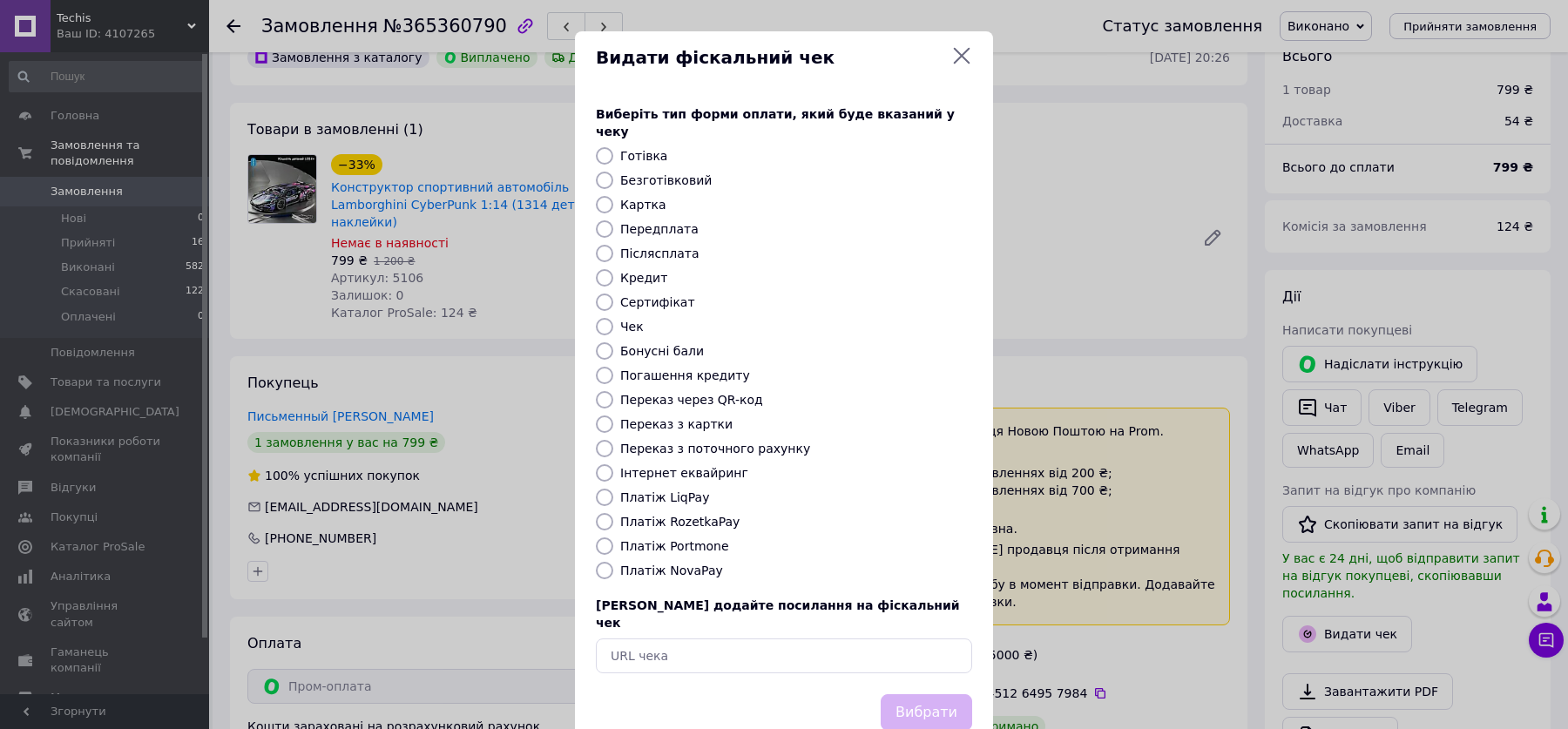
click at [691, 515] on label "Платіж RozetkaPay" at bounding box center [680, 522] width 119 height 14
click at [613, 513] on input "Платіж RozetkaPay" at bounding box center [605, 522] width 17 height 17
radio input "true"
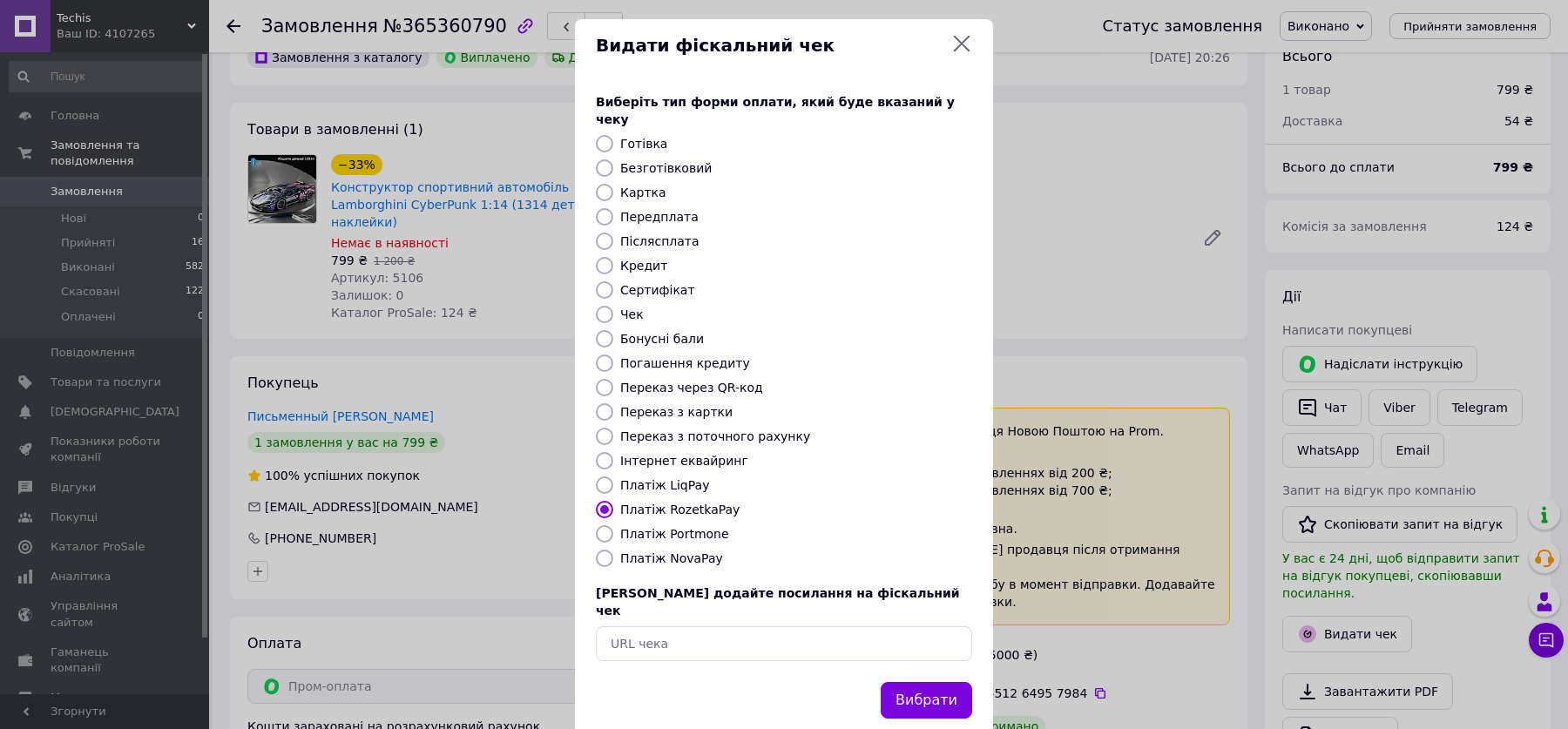
scroll to position [17, 0]
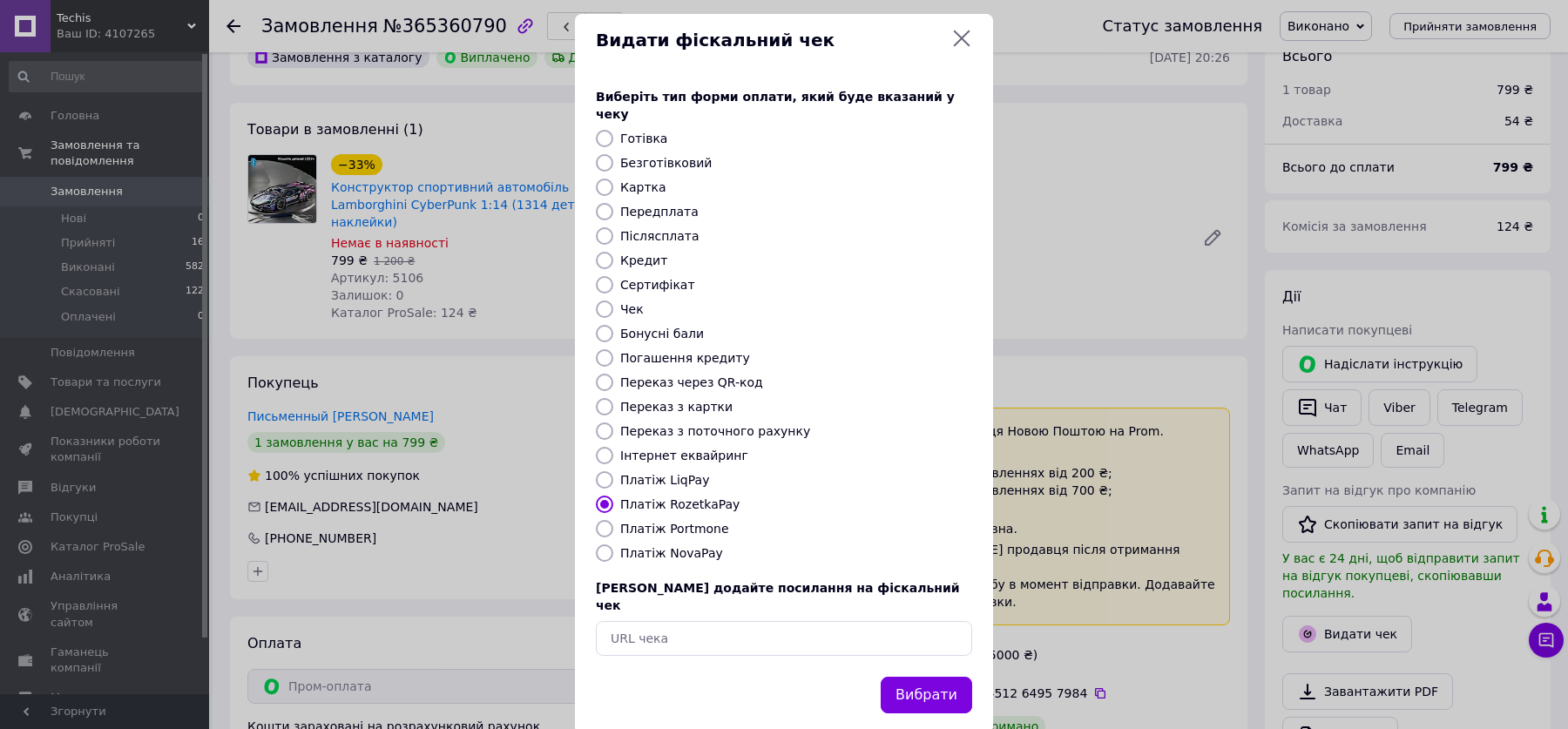
click at [943, 677] on button "Вибрати" at bounding box center [926, 695] width 91 height 37
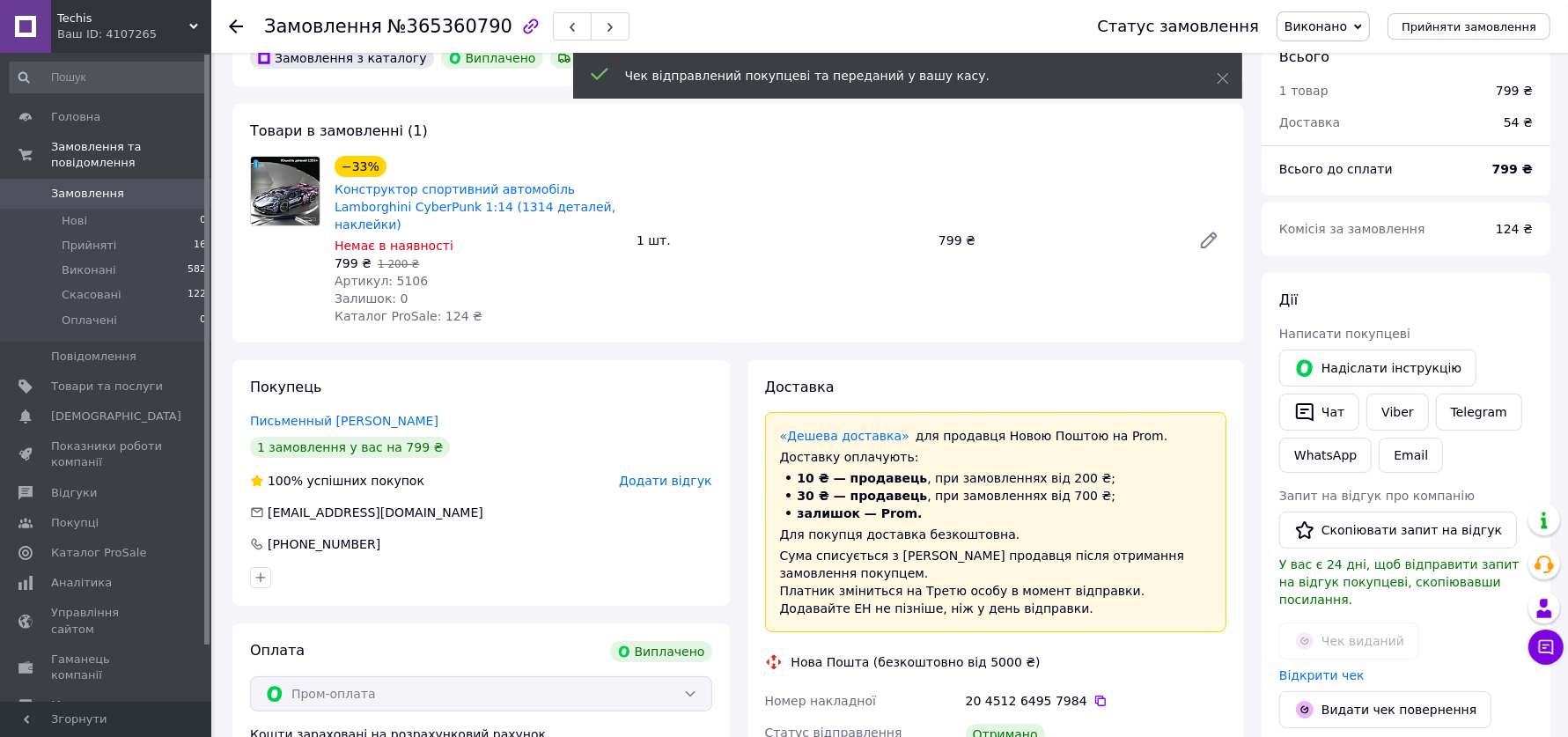
click at [1373, 528] on button "Скопіювати запит на відгук" at bounding box center [1398, 530] width 238 height 37
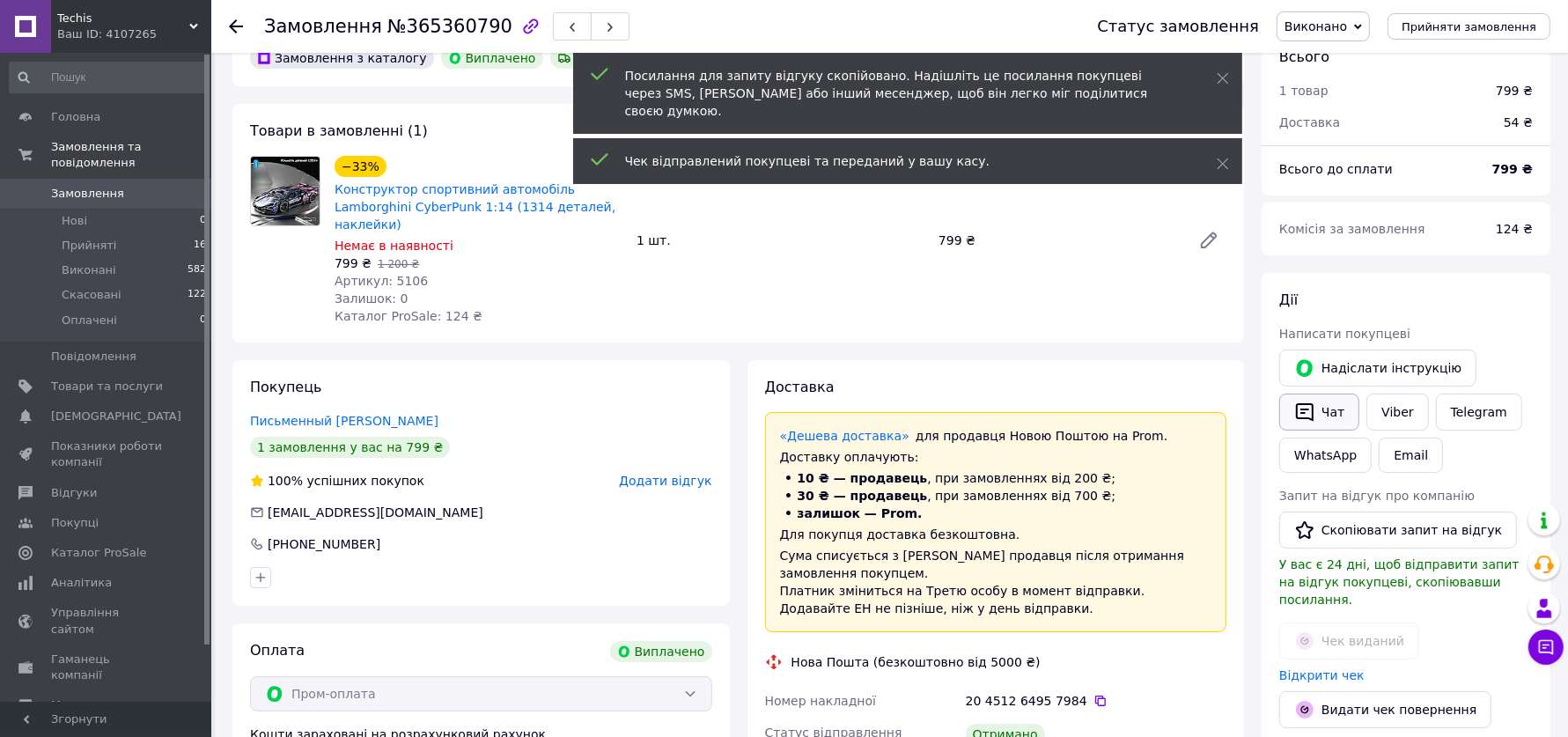
click at [1326, 409] on button "Чат" at bounding box center [1319, 412] width 80 height 37
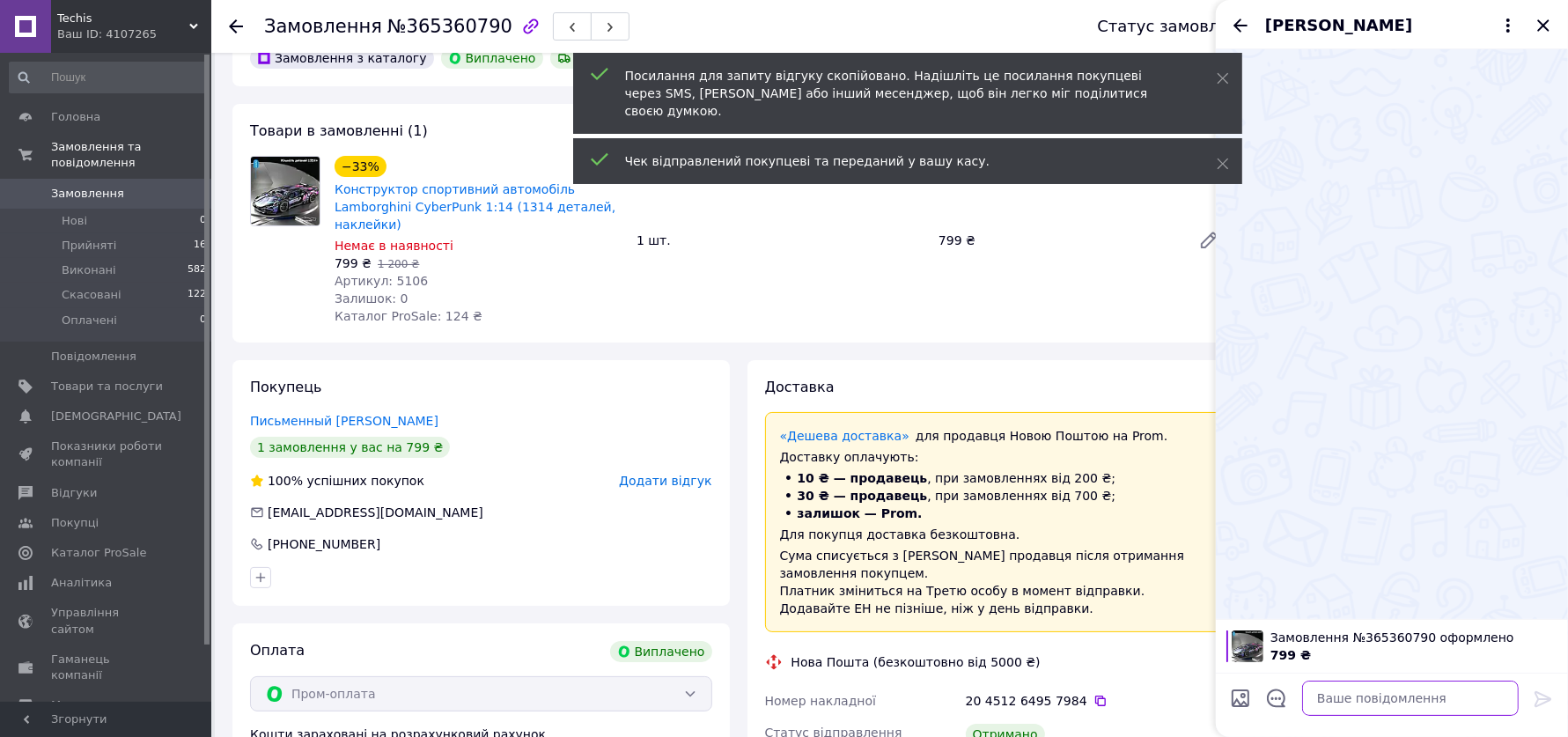
click at [1368, 700] on textarea at bounding box center [1409, 698] width 216 height 36
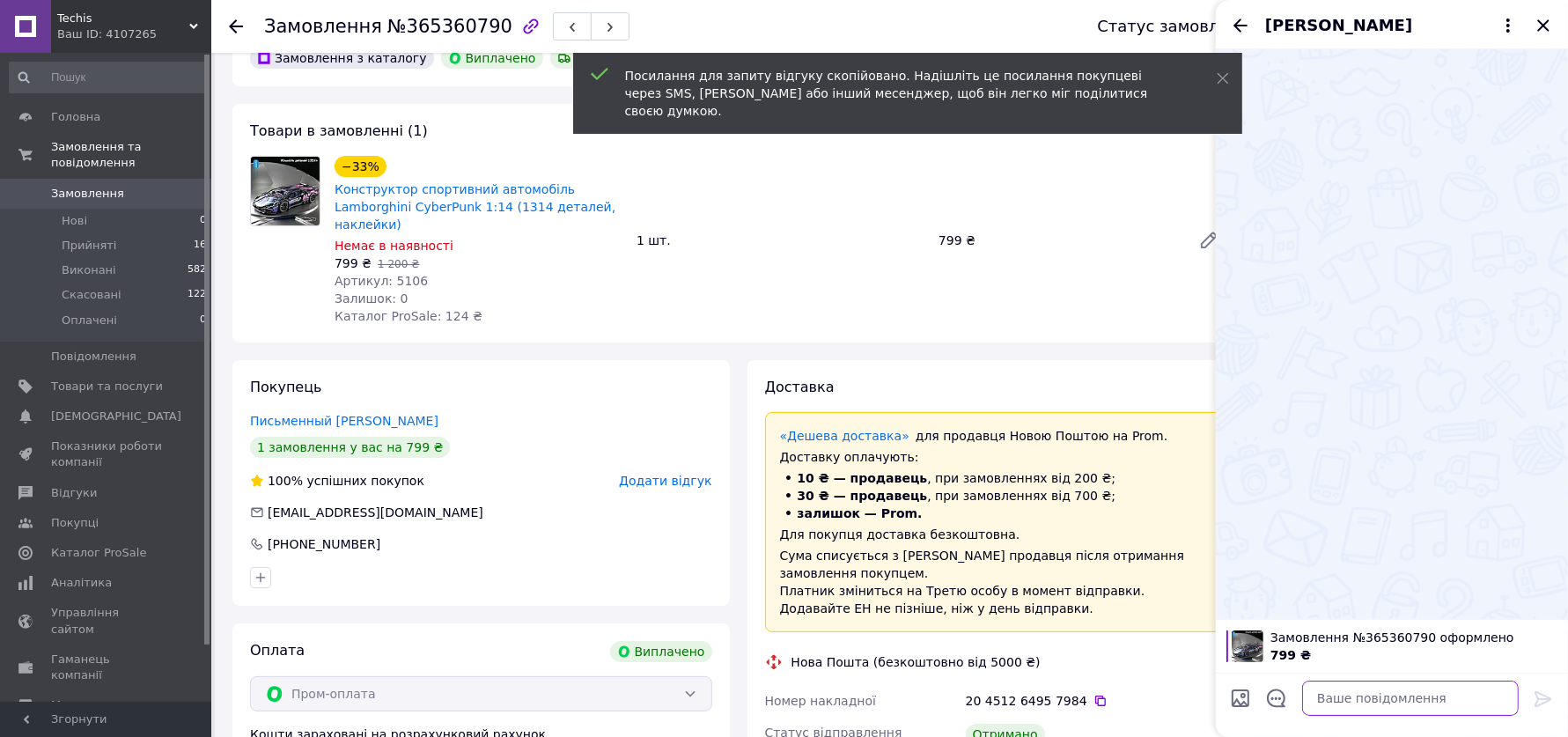
paste textarea "https://prom.ua/s/v6OzYeuheLM"
type textarea "https://prom.ua/s/v6OzYeuheLM"
drag, startPoint x: 1548, startPoint y: 700, endPoint x: 1563, endPoint y: 458, distance: 242.5
click at [1547, 699] on icon at bounding box center [1542, 699] width 16 height 15
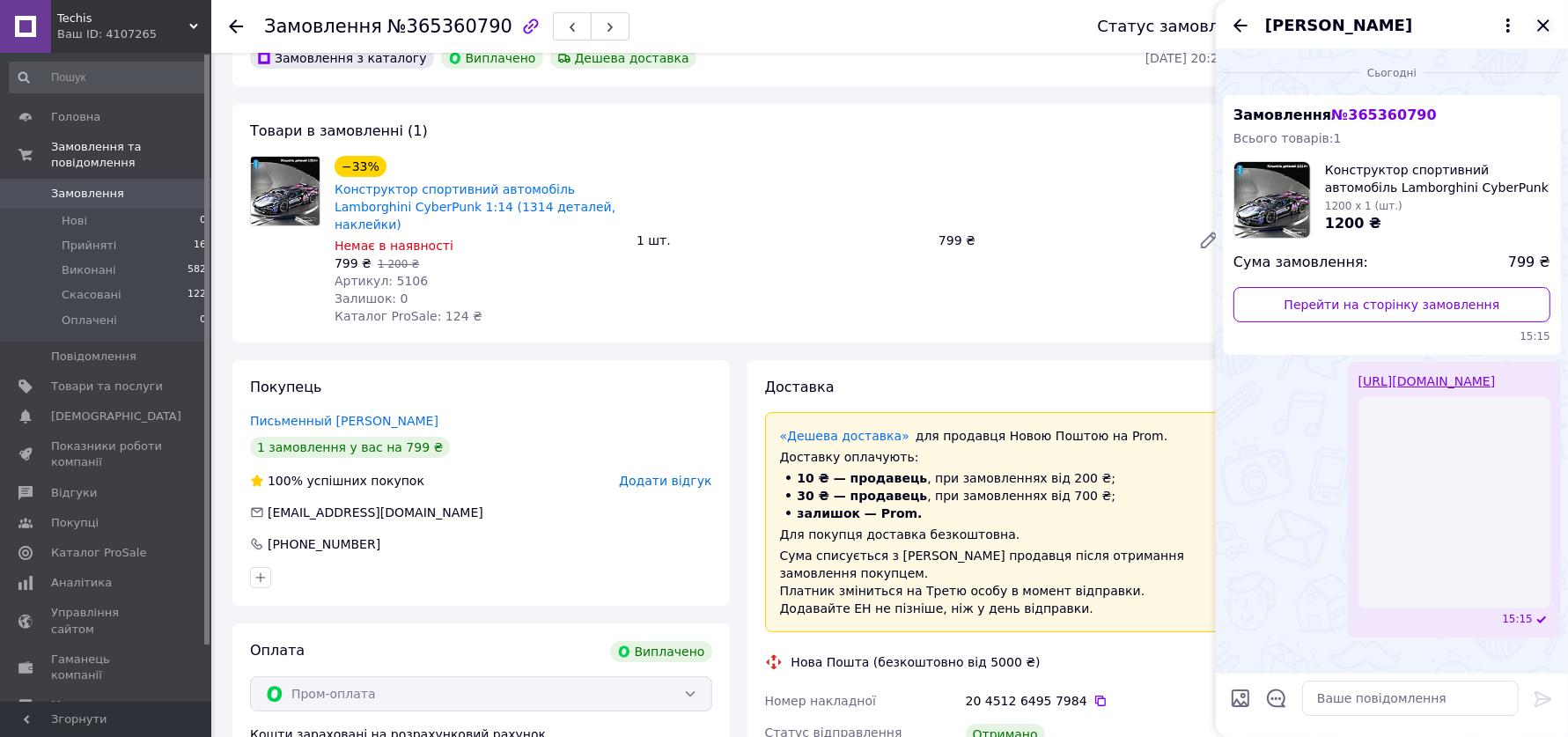
click at [1546, 29] on icon "Закрити" at bounding box center [1543, 26] width 21 height 21
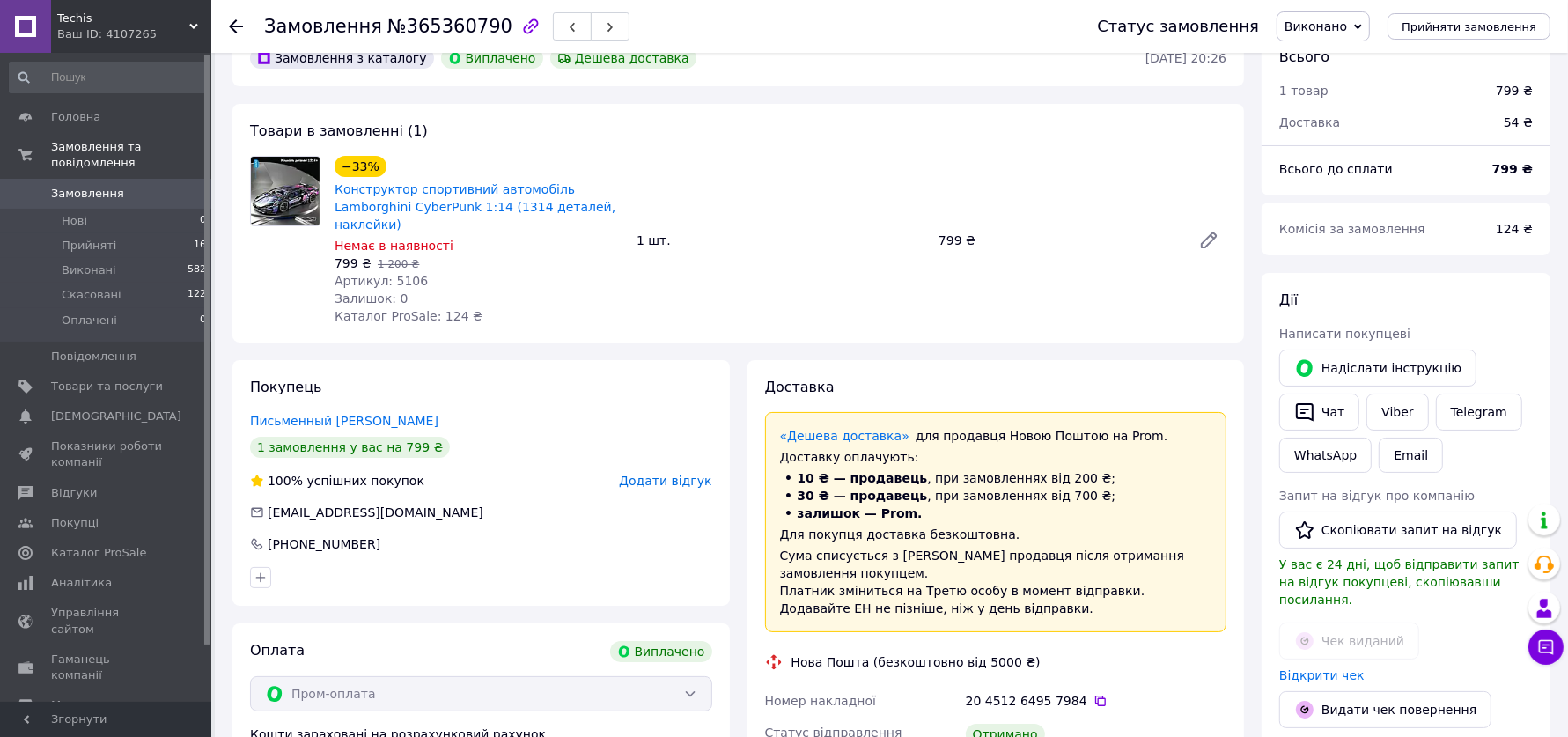
click at [671, 473] on span "Додати відгук" at bounding box center [665, 480] width 92 height 14
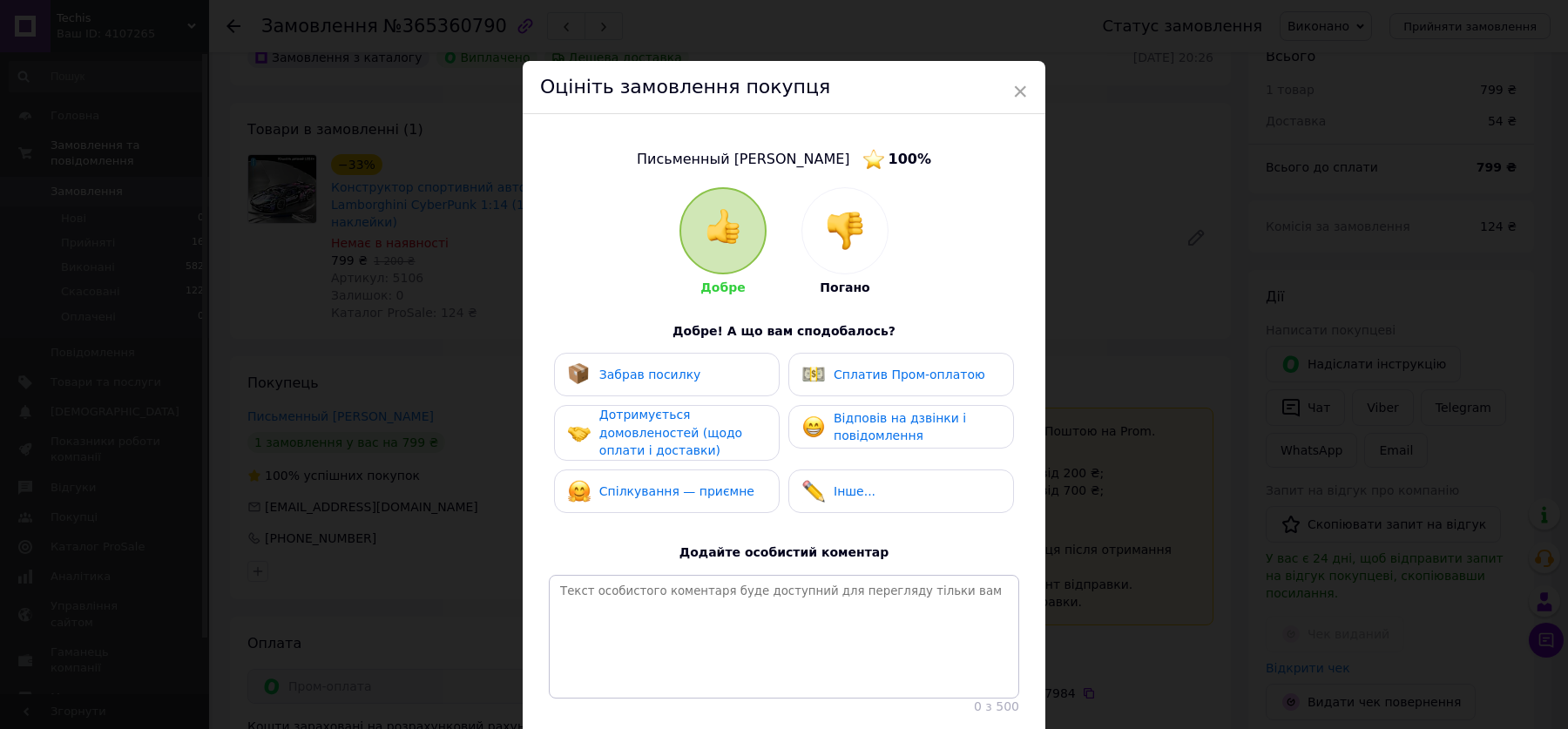
drag, startPoint x: 677, startPoint y: 374, endPoint x: 679, endPoint y: 386, distance: 12.2
click at [677, 374] on span "Забрав посилку" at bounding box center [650, 374] width 102 height 14
click at [684, 424] on div "Дотримується домовленостей (щодо оплати і доставки)" at bounding box center [683, 432] width 166 height 54
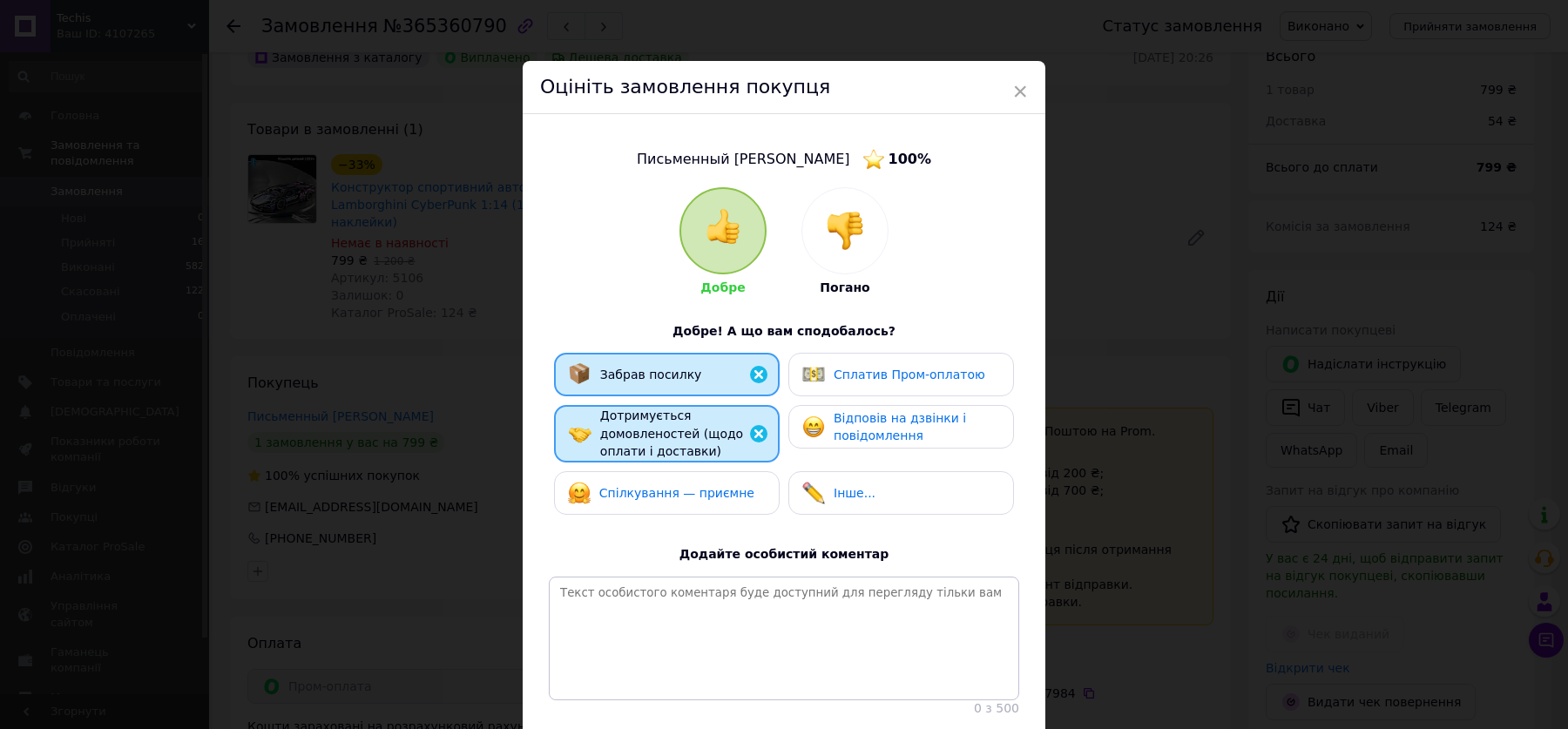
click at [698, 482] on div "Спілкування — приємне" at bounding box center [662, 493] width 187 height 23
drag, startPoint x: 846, startPoint y: 425, endPoint x: 870, endPoint y: 377, distance: 53.7
click at [847, 424] on div "Відповів на дзвінки і повідомлення" at bounding box center [917, 427] width 166 height 36
click at [871, 375] on span "Сплатив Пром-оплатою" at bounding box center [909, 374] width 151 height 14
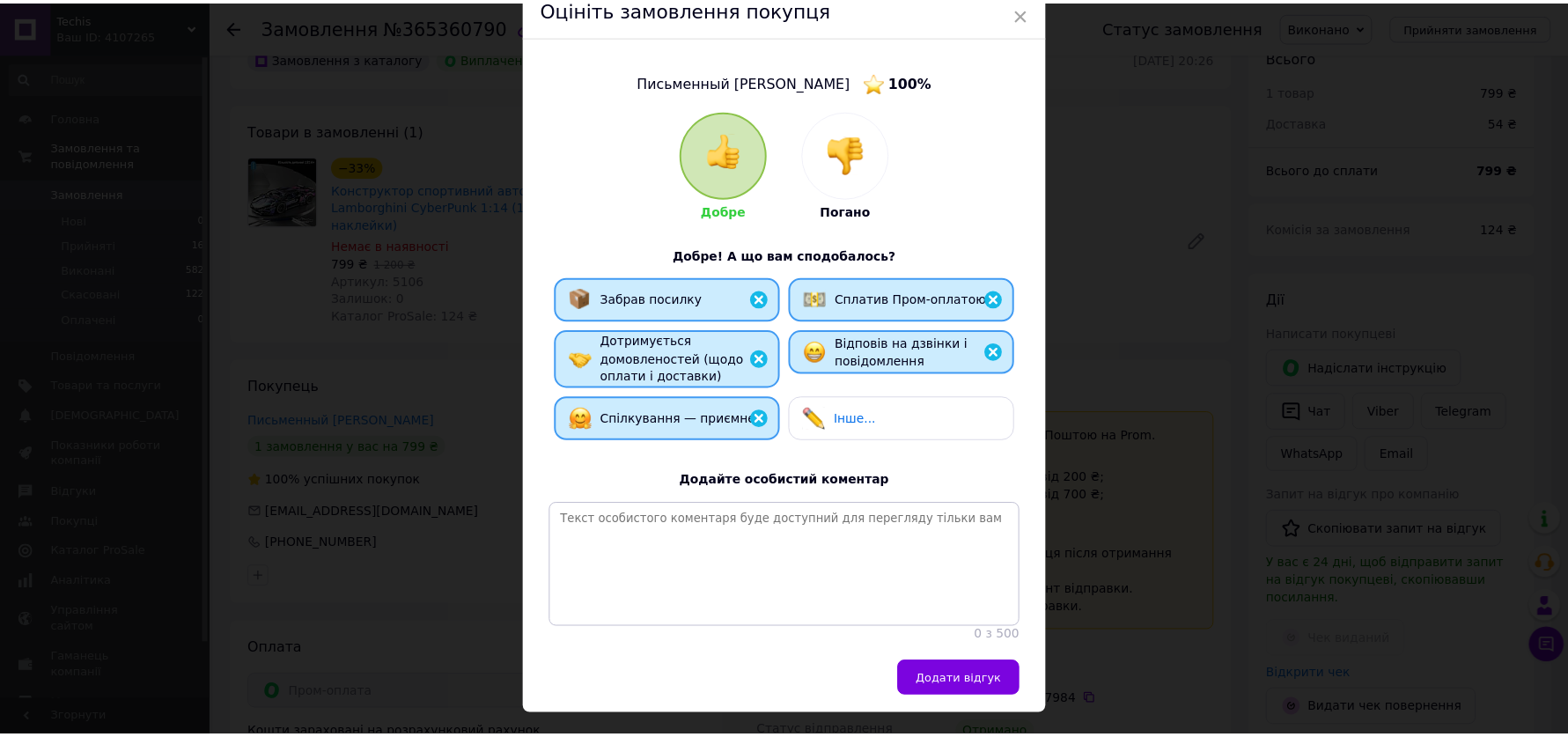
scroll to position [119, 0]
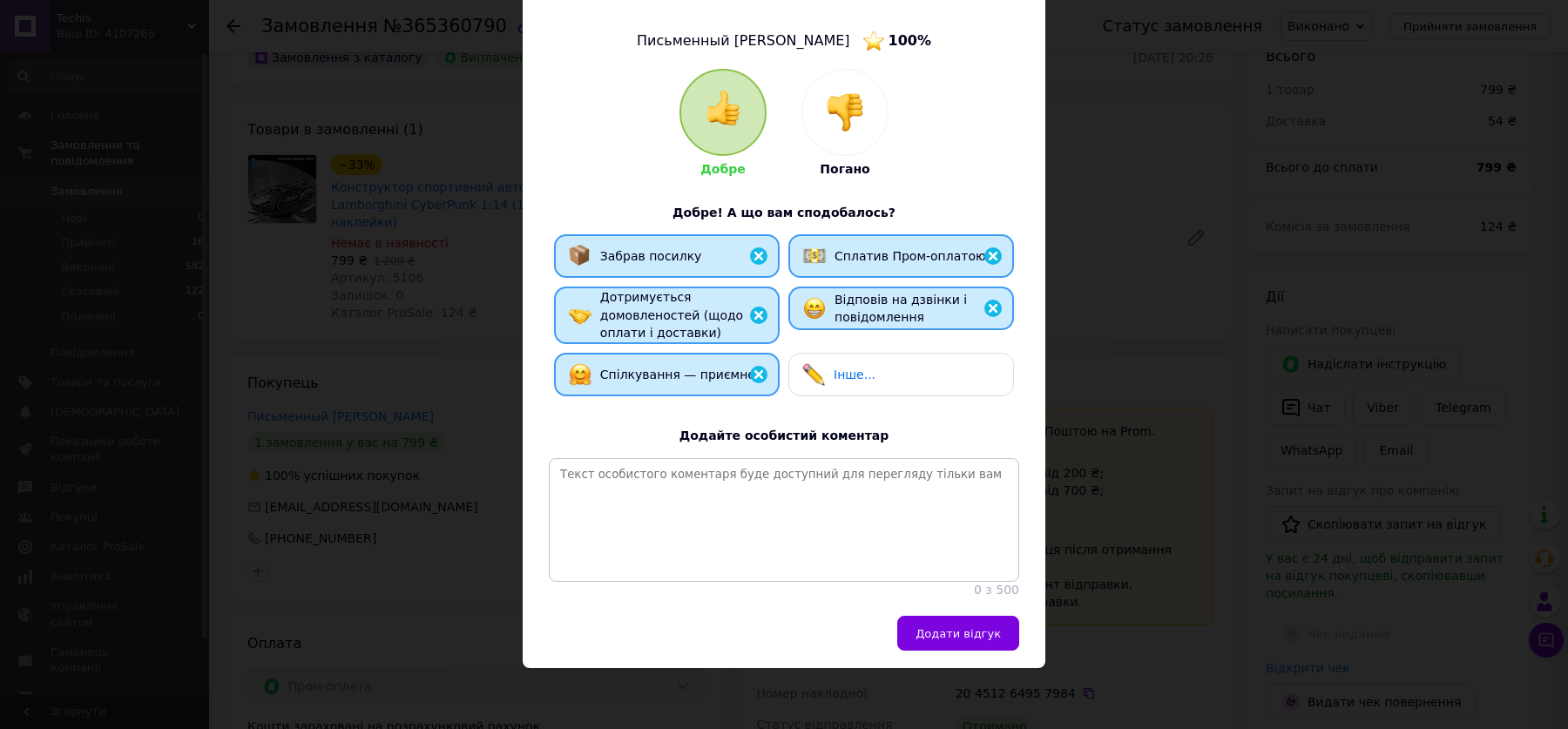
click at [969, 653] on div "Додати відгук" at bounding box center [784, 641] width 523 height 52
click at [967, 636] on span "Додати відгук" at bounding box center [959, 634] width 86 height 13
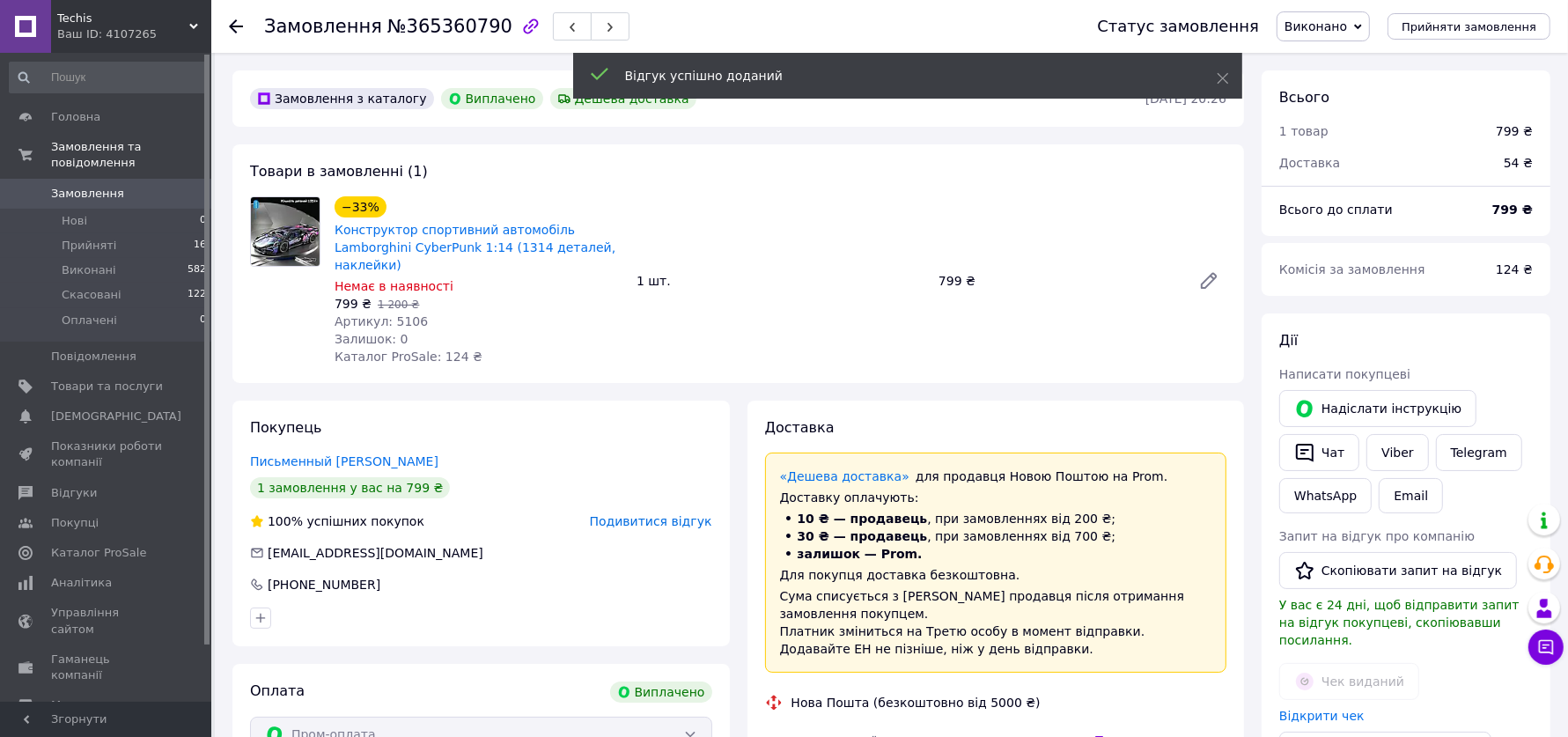
scroll to position [0, 0]
click at [457, 31] on span "№365360790" at bounding box center [450, 26] width 125 height 21
copy span "365360790"
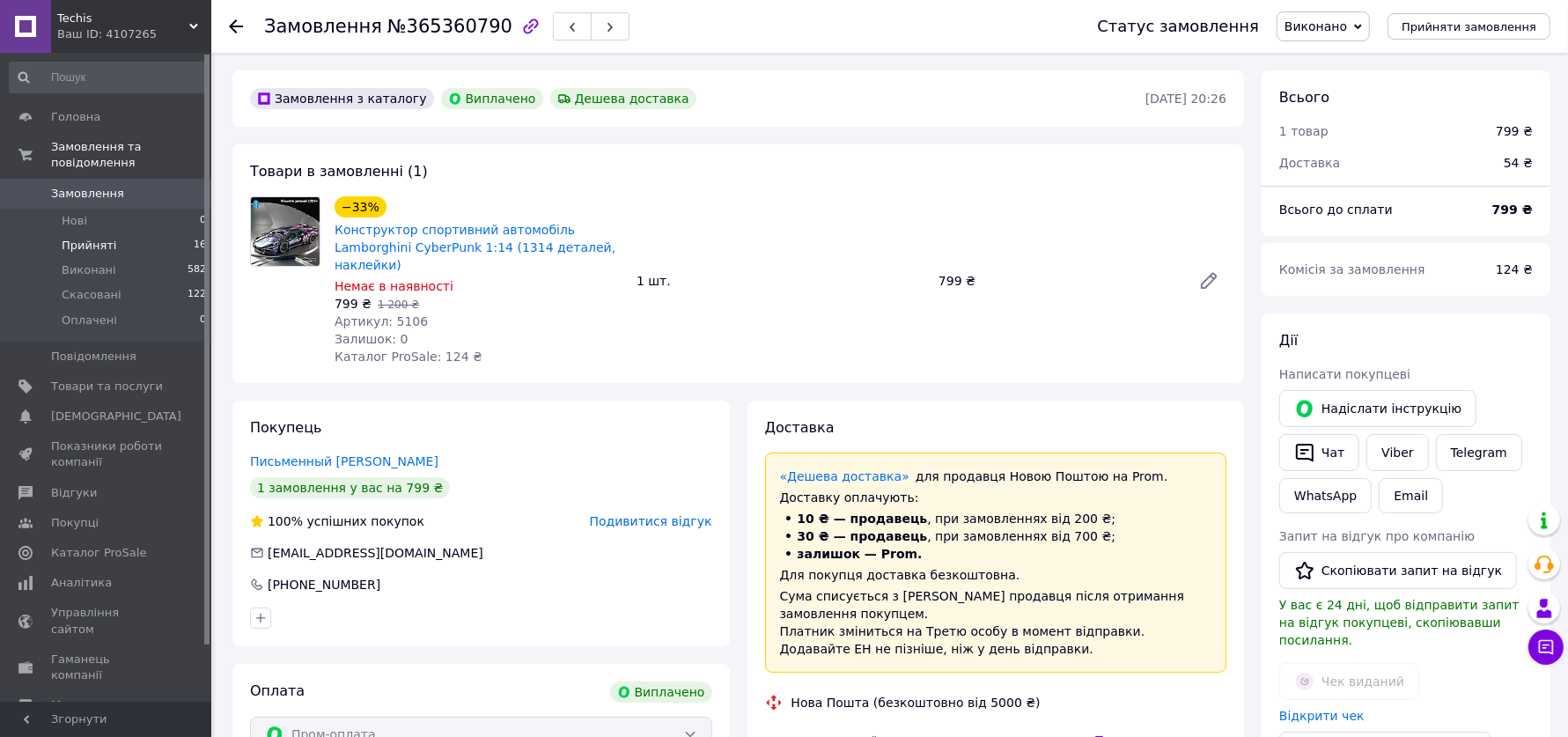
click at [148, 245] on li "Прийняті 16" at bounding box center [108, 245] width 216 height 25
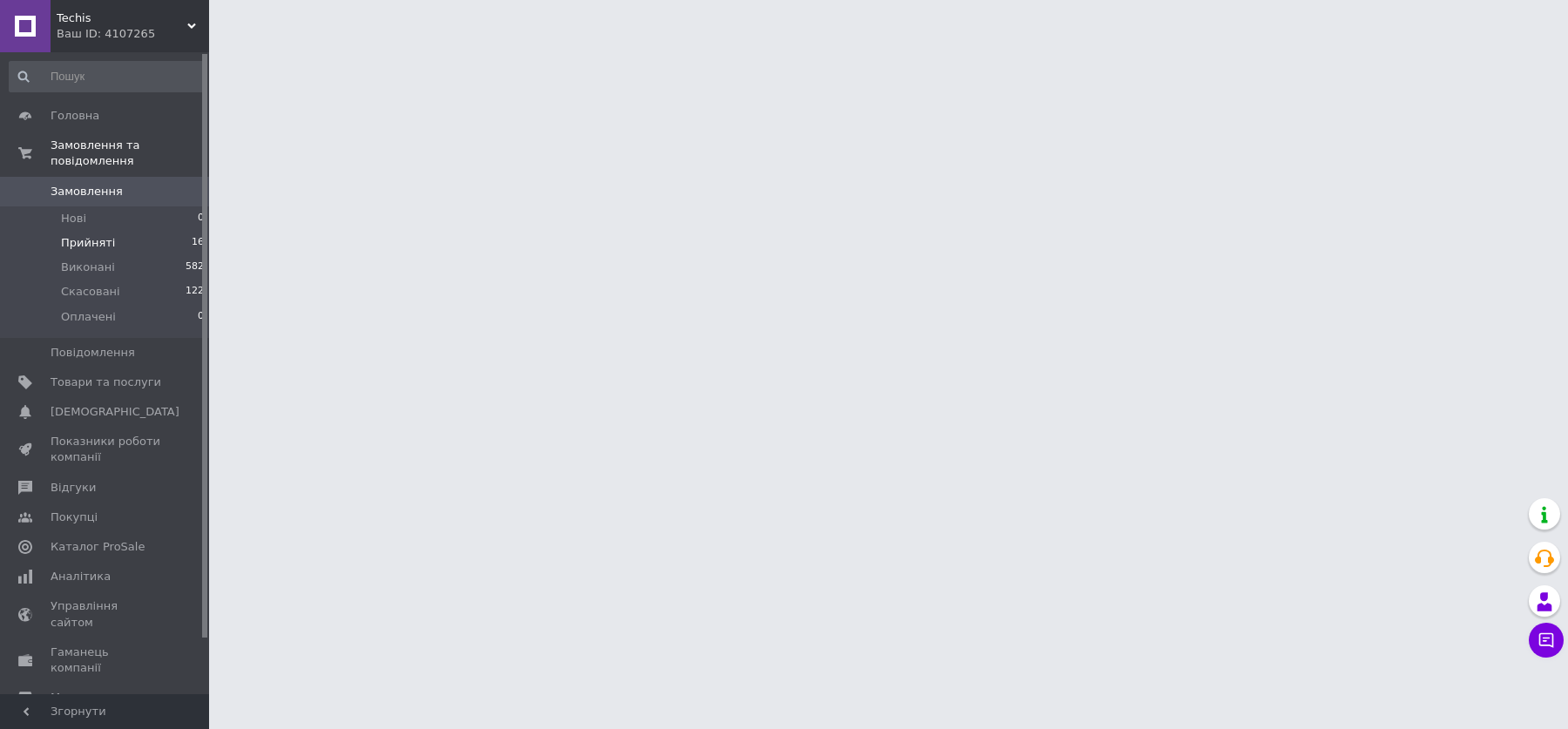
click at [107, 247] on span "Прийняті" at bounding box center [88, 243] width 54 height 15
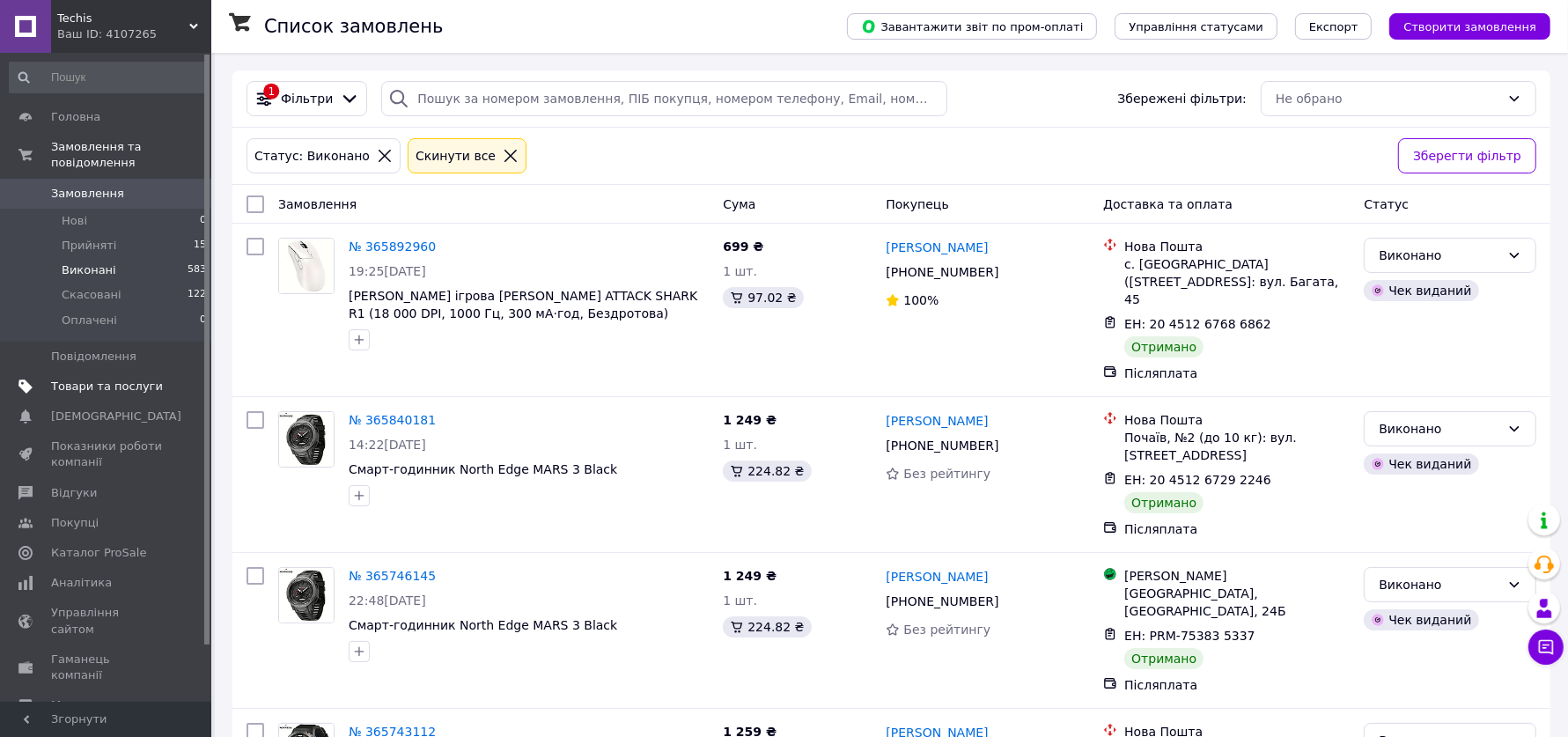
click at [139, 392] on span "Товари та послуги" at bounding box center [107, 386] width 112 height 15
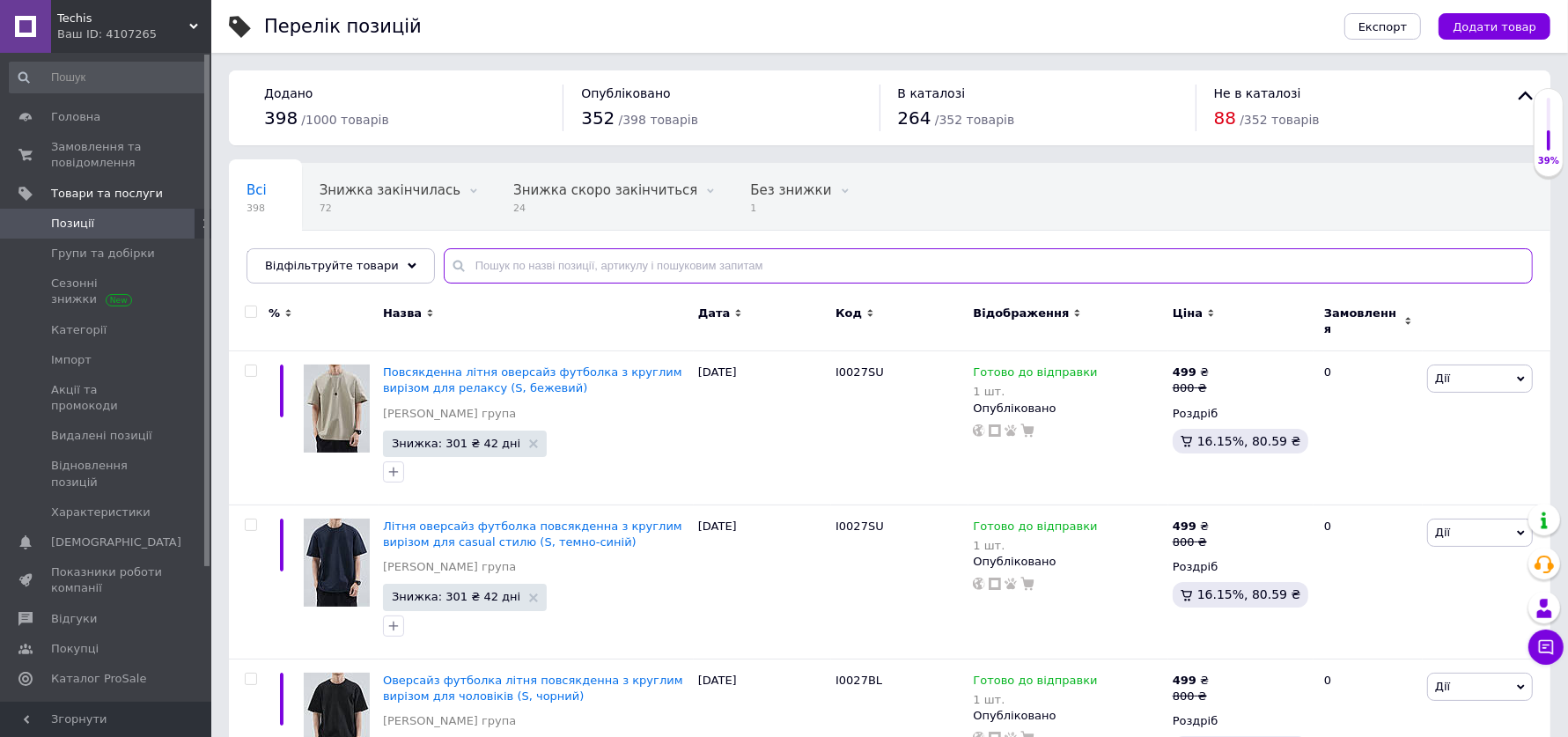
click at [627, 264] on input "text" at bounding box center [988, 266] width 1089 height 36
paste input "I0019"
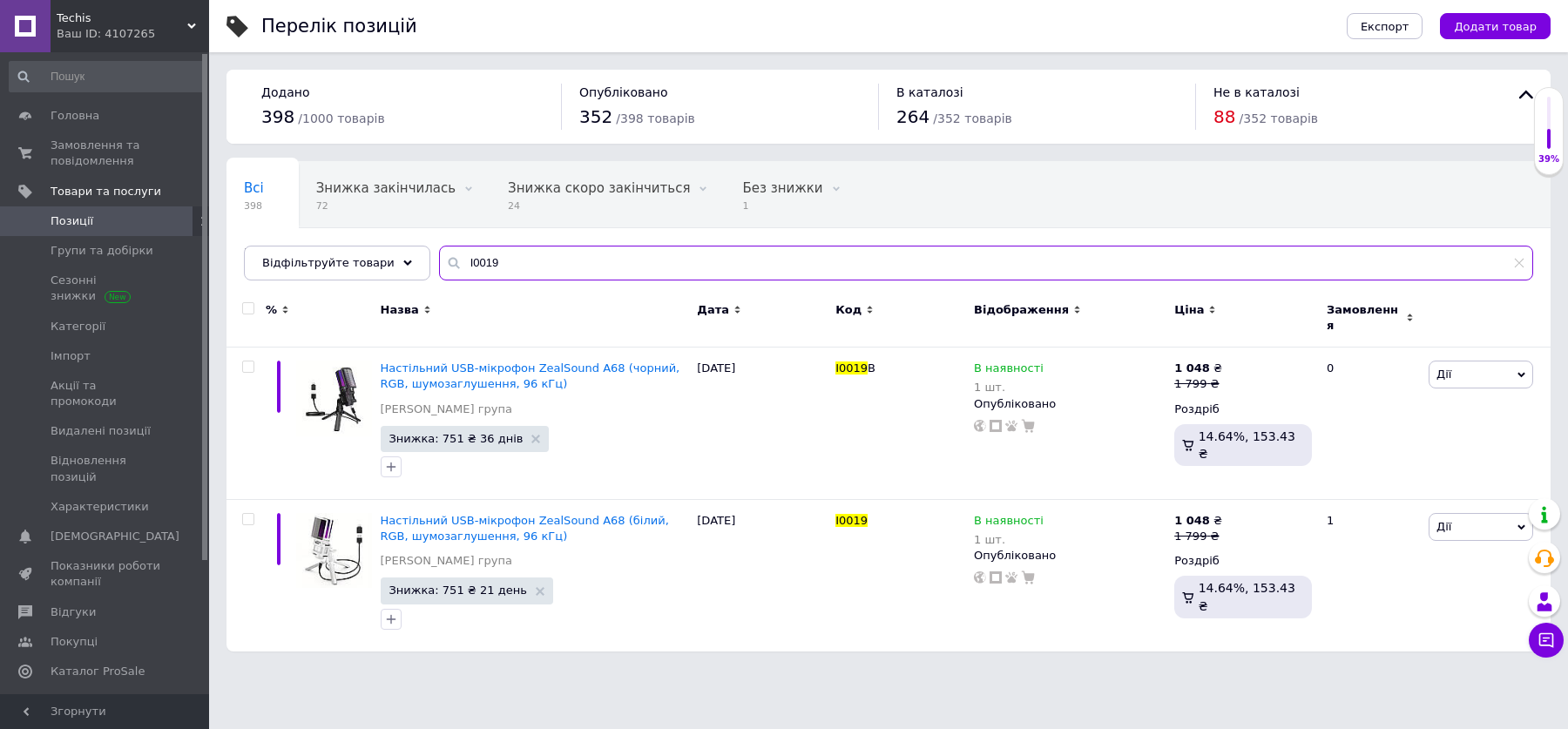
paste input "07"
type input "I0007"
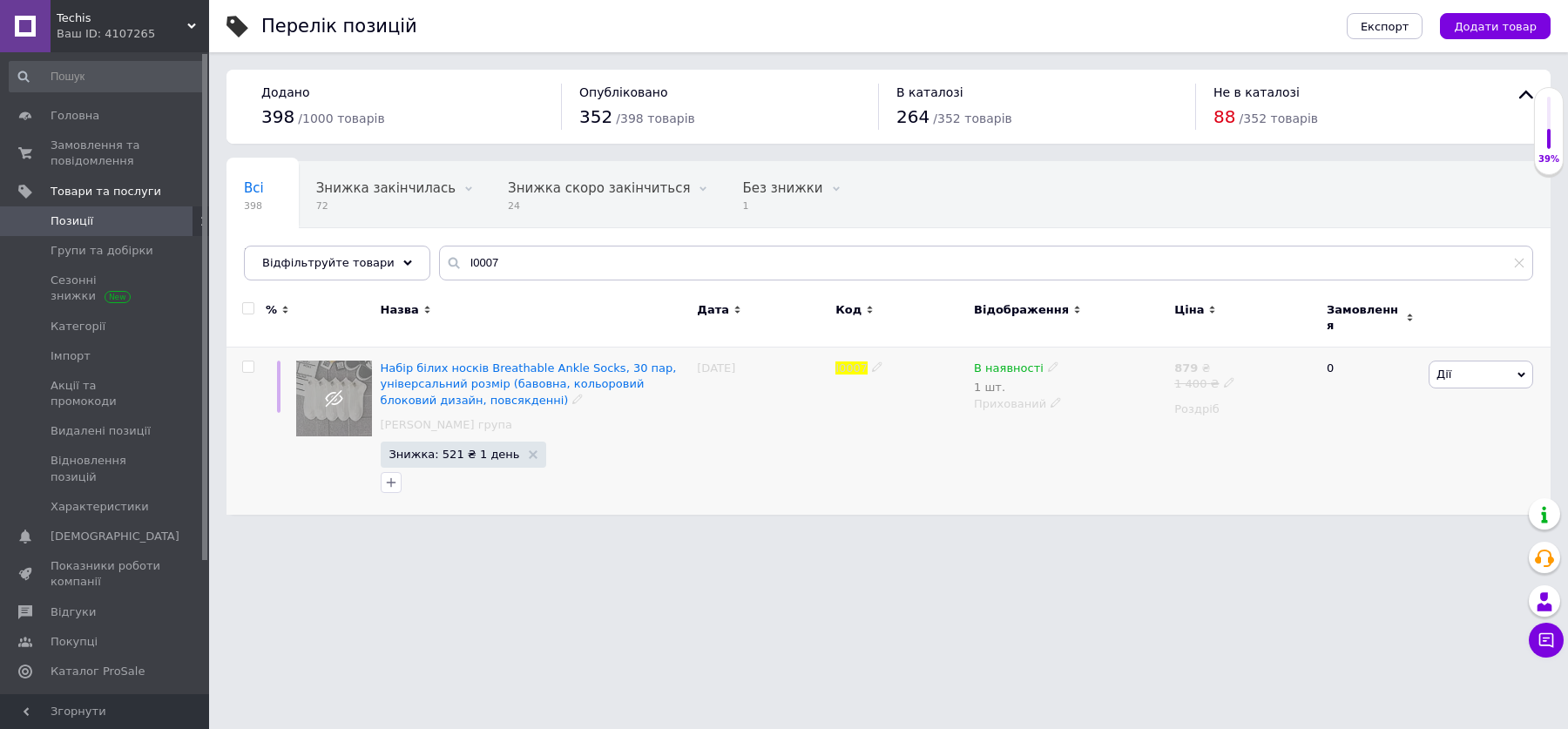
click at [1511, 361] on span "Дії" at bounding box center [1481, 374] width 105 height 28
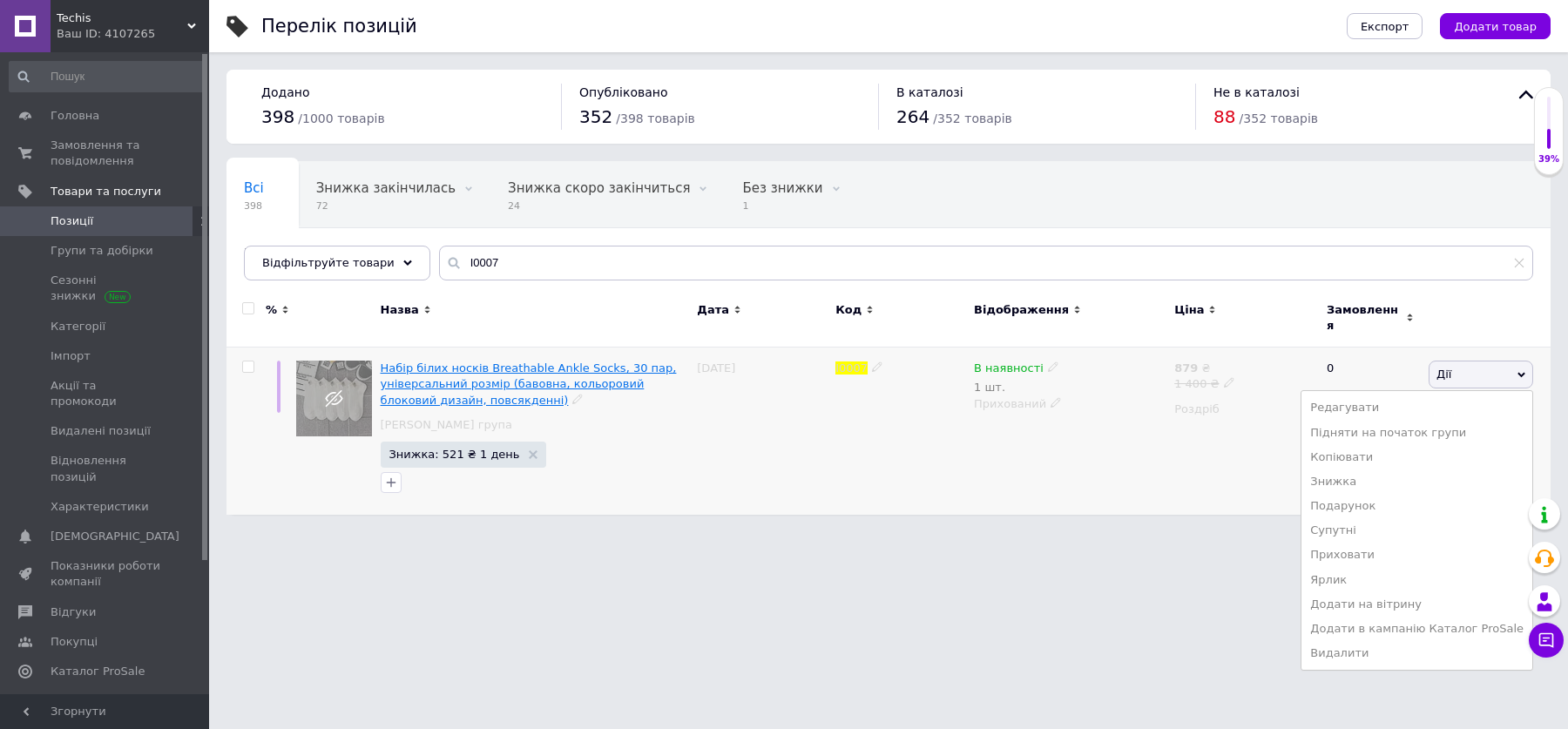
click at [589, 368] on span "Набір білих носків Breathable Ankle Socks, 30 пар, універсальний розмір (бавовн…" at bounding box center [528, 384] width 296 height 45
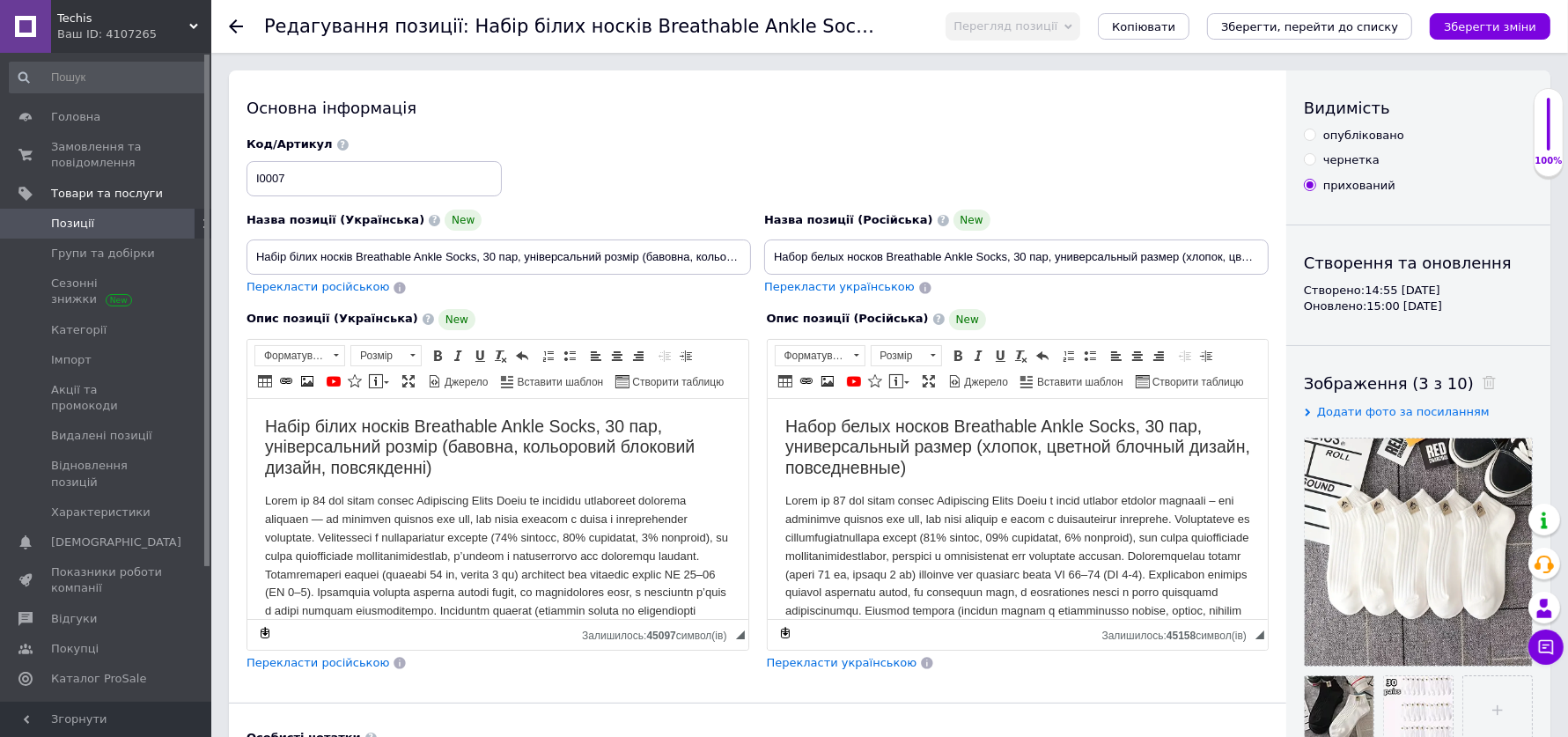
click at [1358, 131] on div "опубліковано" at bounding box center [1363, 136] width 81 height 15
click at [1315, 131] on input "опубліковано" at bounding box center [1309, 135] width 12 height 12
radio input "true"
click at [1487, 20] on icon "Зберегти зміни" at bounding box center [1490, 27] width 92 height 13
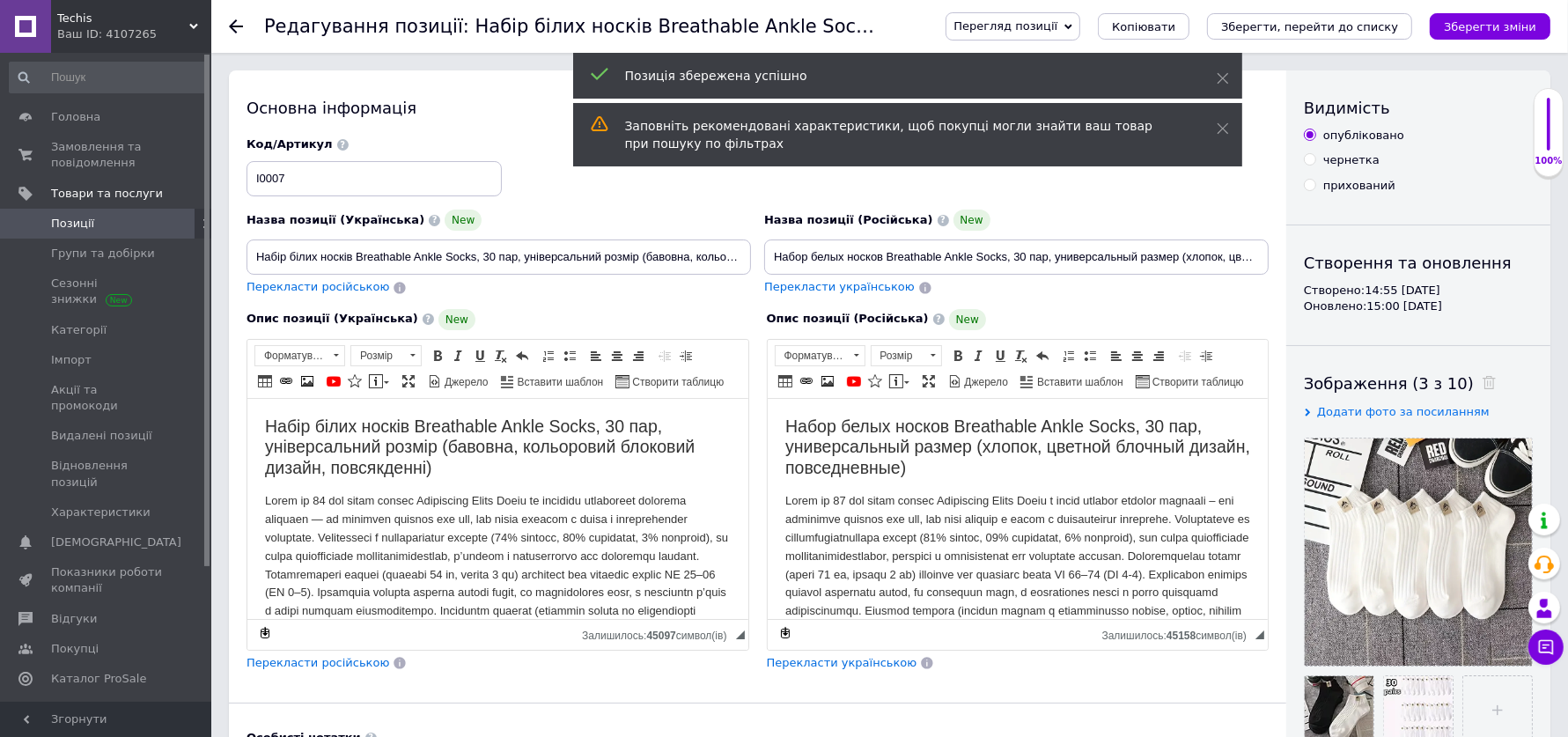
click at [132, 217] on span "Позиції" at bounding box center [107, 223] width 112 height 15
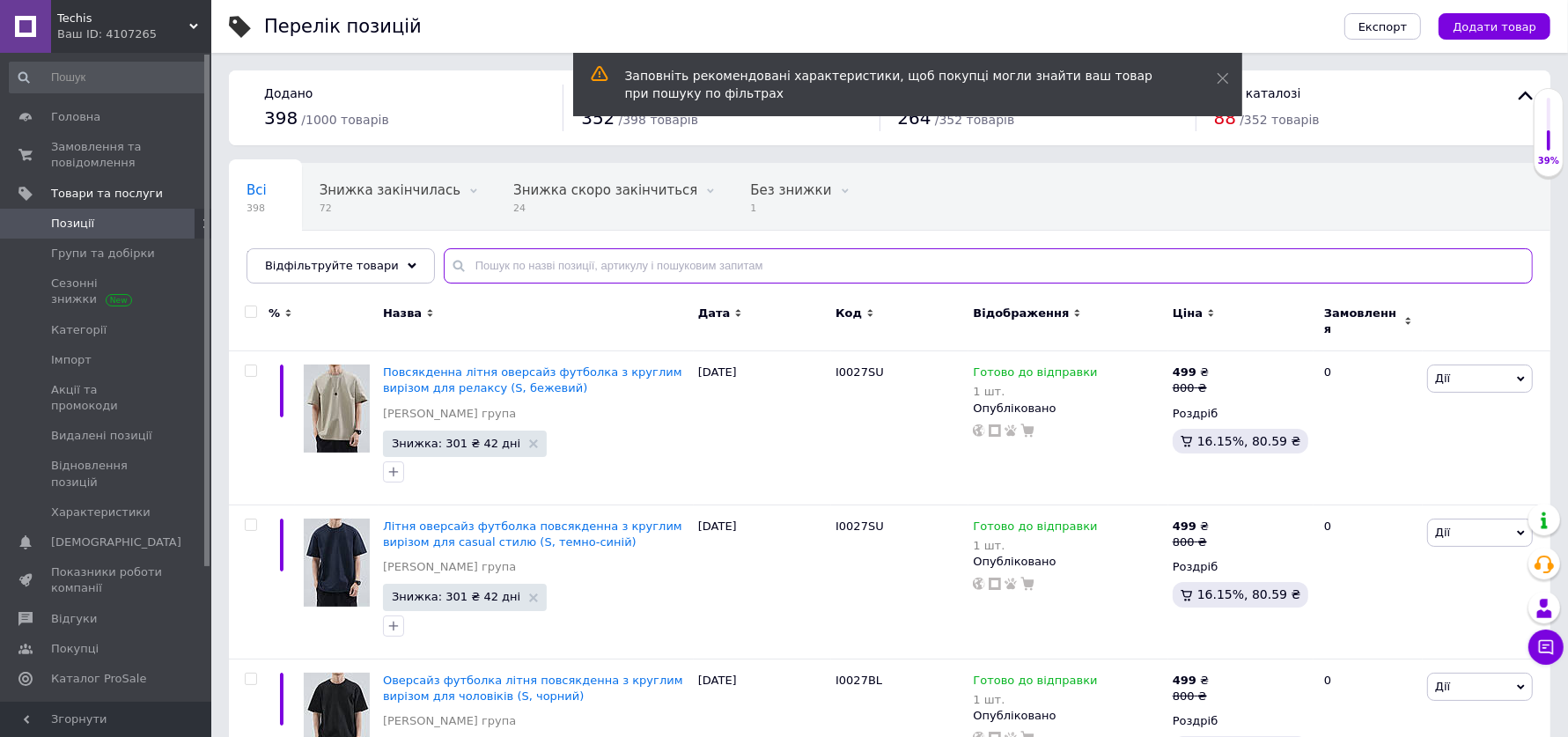
click at [714, 269] on input "text" at bounding box center [988, 266] width 1089 height 36
paste input "I0007"
type input "I0007"
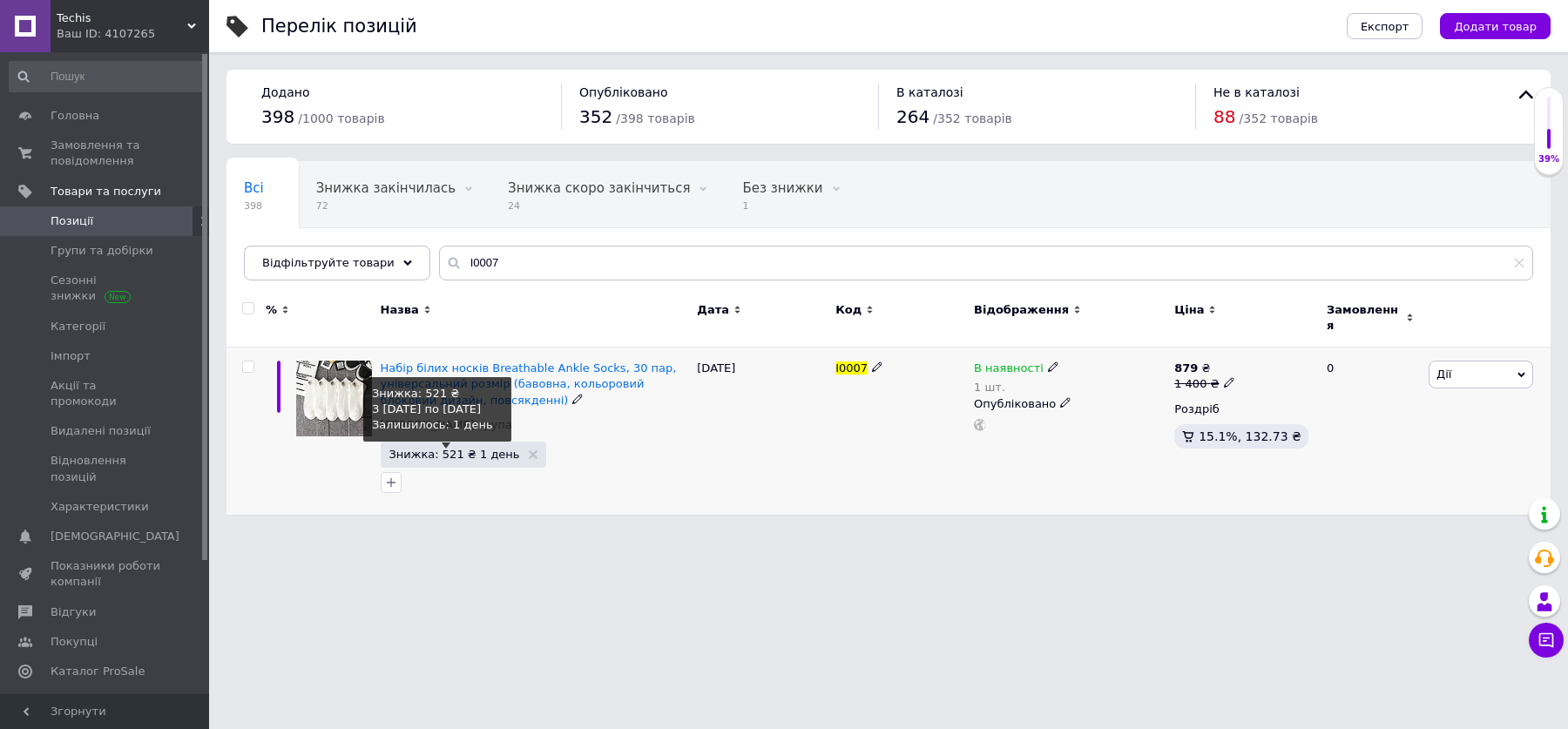
click at [450, 448] on span "Знижка: 521 ₴ 1 день" at bounding box center [454, 454] width 130 height 11
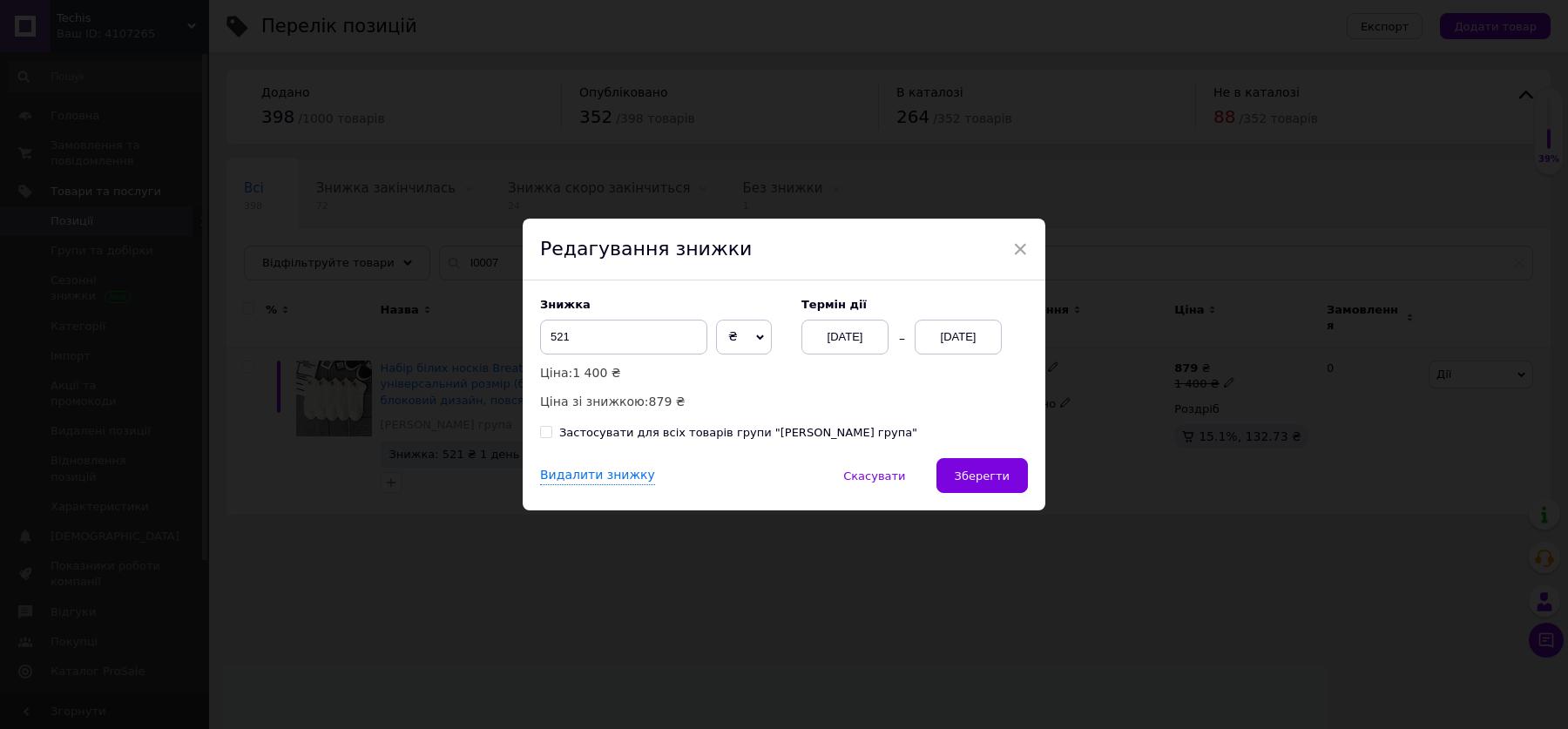
click at [965, 341] on div "12.10.2025" at bounding box center [959, 337] width 88 height 35
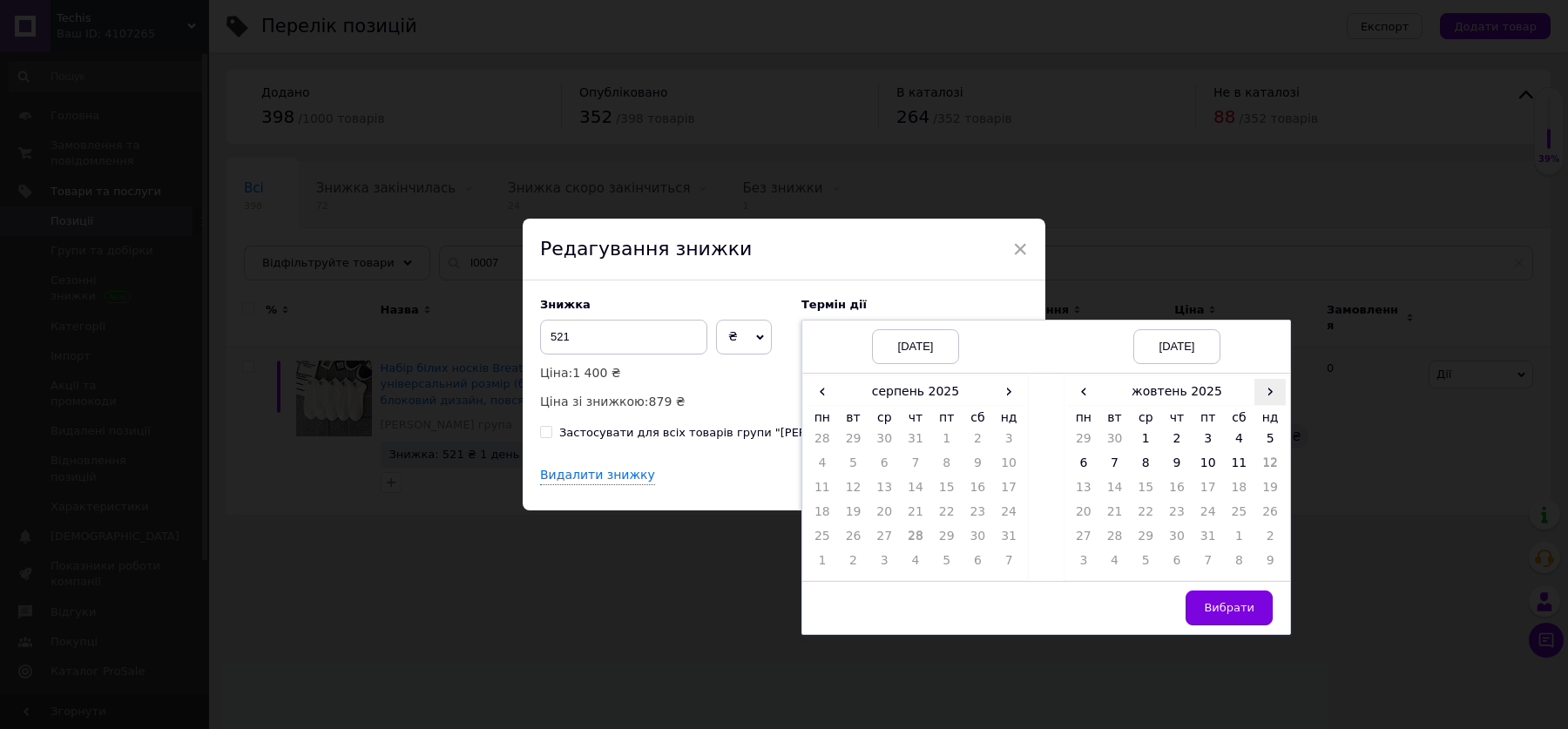
click at [1260, 400] on span "›" at bounding box center [1270, 391] width 31 height 26
click at [1082, 392] on span "‹" at bounding box center [1083, 391] width 31 height 26
click at [1229, 463] on td "11" at bounding box center [1240, 467] width 31 height 25
drag, startPoint x: 1225, startPoint y: 601, endPoint x: 1192, endPoint y: 593, distance: 34.0
click at [1224, 601] on span "Вибрати" at bounding box center [1229, 607] width 50 height 13
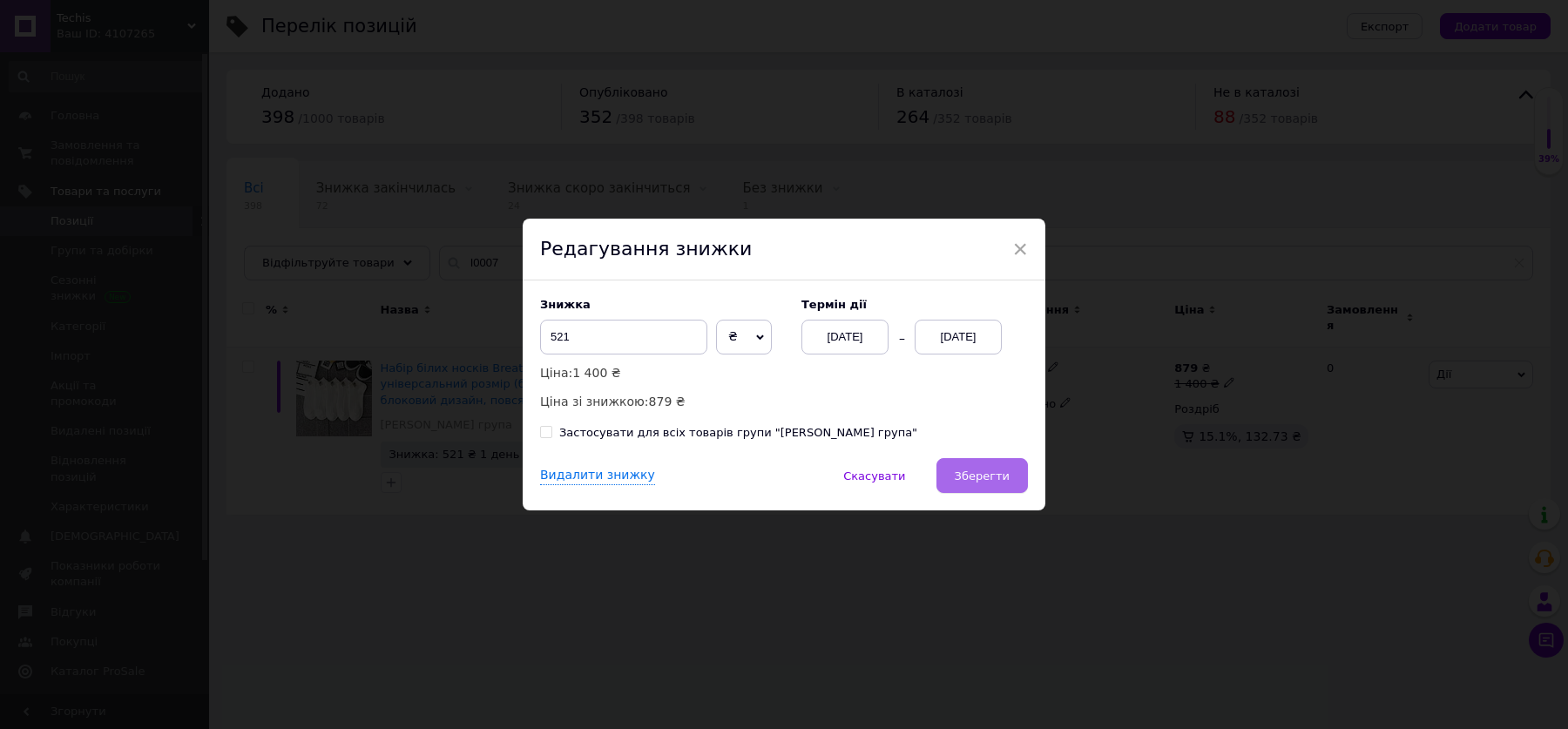
click at [959, 479] on span "Зберегти" at bounding box center [982, 476] width 55 height 13
click at [981, 488] on button "Зберегти" at bounding box center [982, 475] width 91 height 35
click at [1056, 575] on div "× Редагування знижки Знижка 521 ₴ % Ціна: 1 400 ₴ Ціна зі знижкою: 879 ₴ Термін…" at bounding box center [784, 364] width 1568 height 729
